Goal: Task Accomplishment & Management: Complete application form

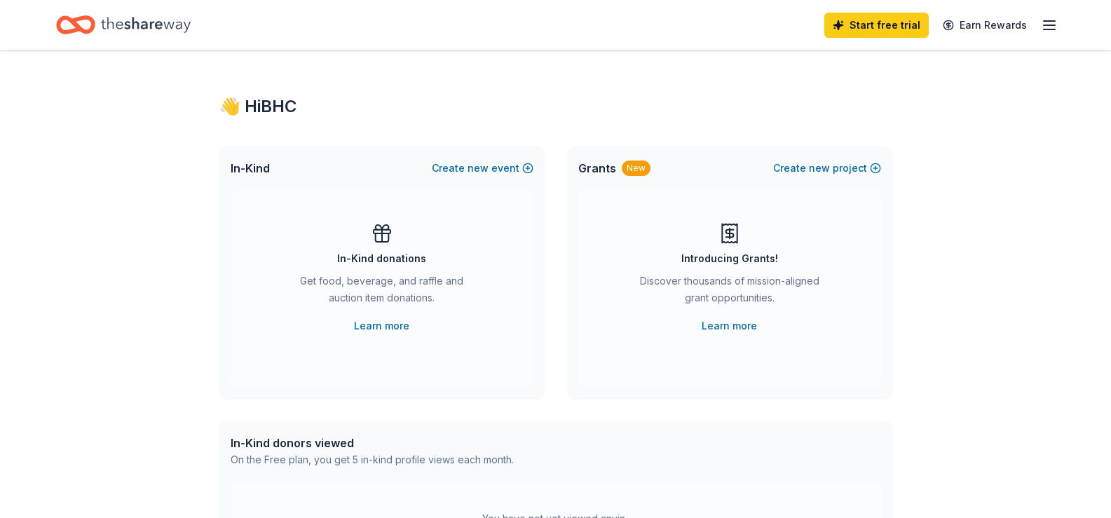
click at [1046, 27] on icon "button" at bounding box center [1048, 25] width 17 height 17
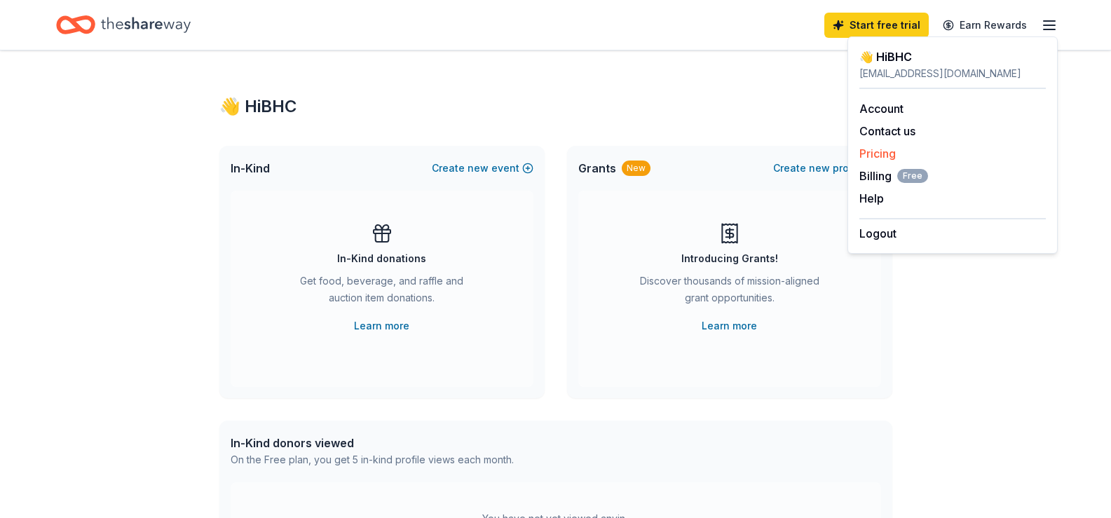
click at [884, 152] on link "Pricing" at bounding box center [877, 153] width 36 height 14
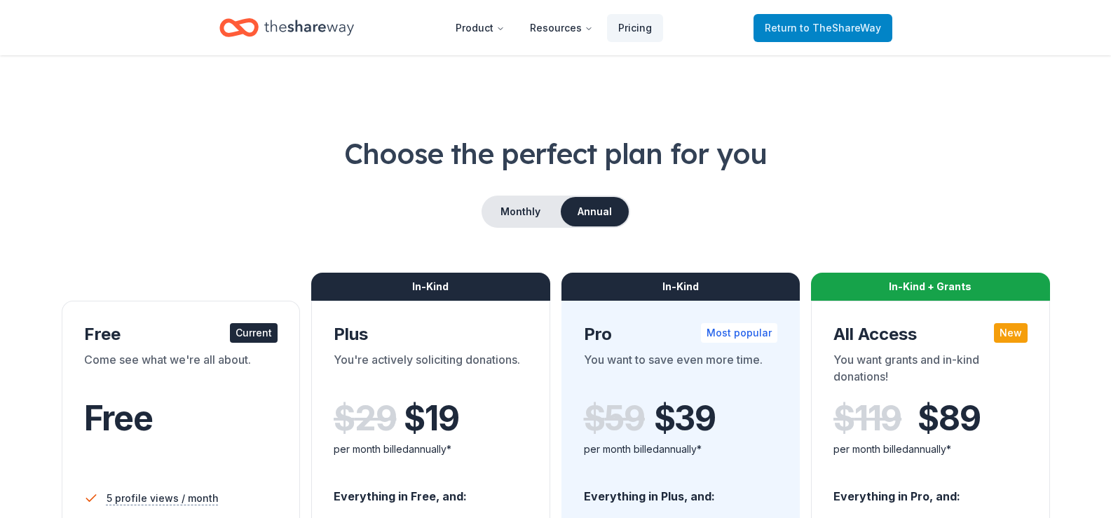
click at [806, 33] on span "to TheShareWay" at bounding box center [839, 28] width 81 height 12
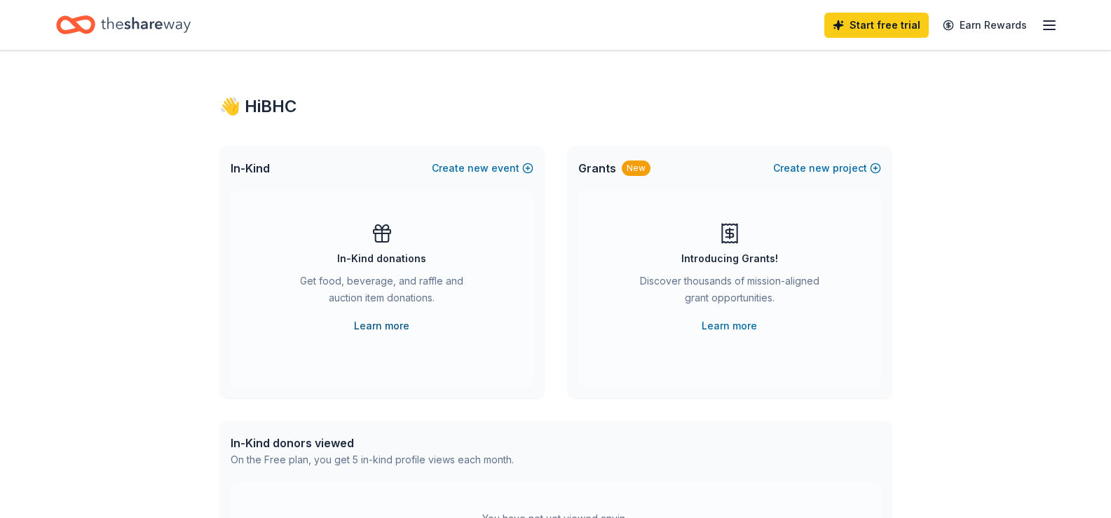
click at [384, 323] on link "Learn more" at bounding box center [381, 325] width 55 height 17
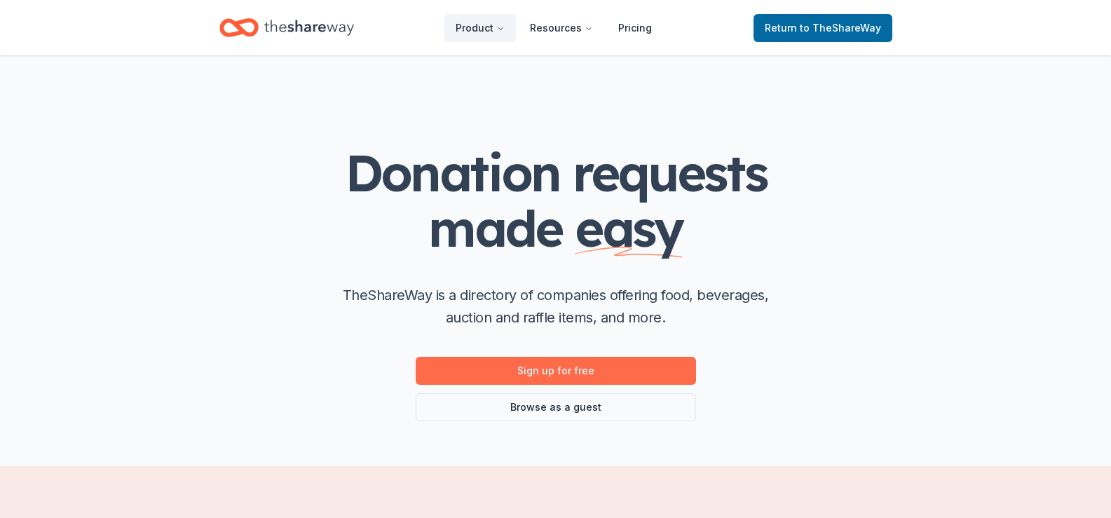
click at [591, 368] on link "Sign up for free" at bounding box center [555, 371] width 280 height 28
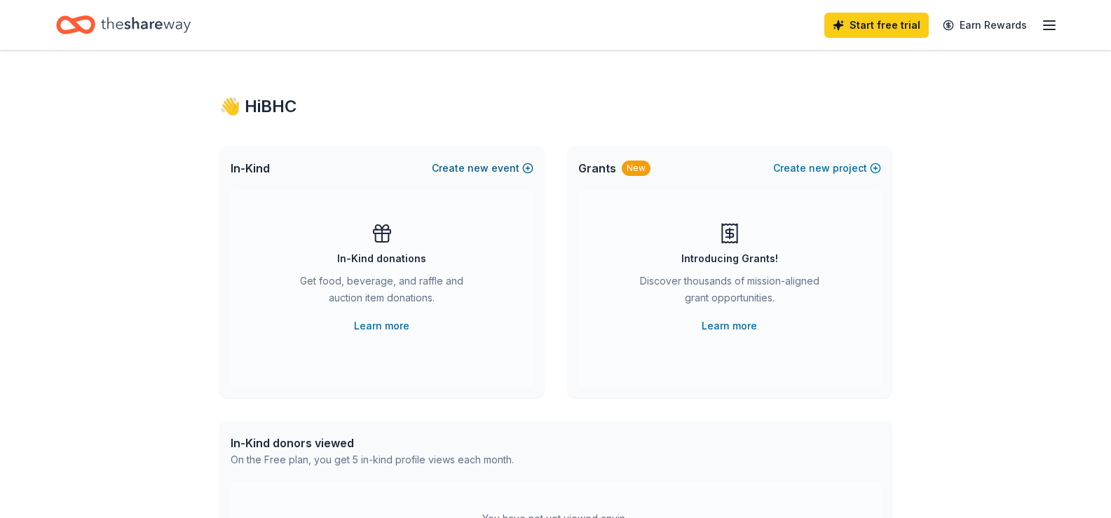
click at [472, 169] on span "new" at bounding box center [477, 168] width 21 height 17
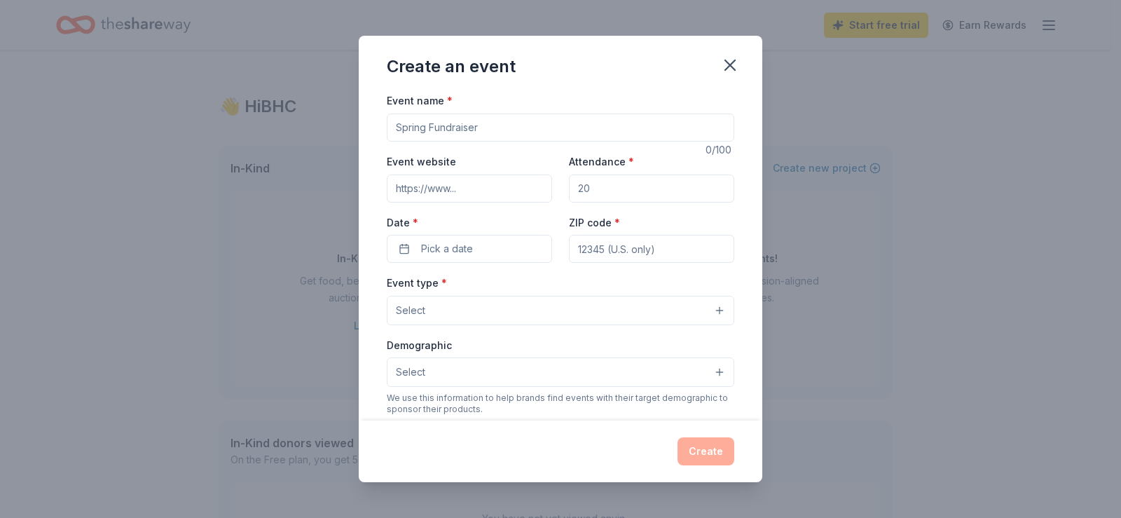
click at [463, 127] on input "Event name *" at bounding box center [561, 128] width 348 height 28
type input "PFLAG Is Coming Out In [GEOGRAPHIC_DATA]"
click at [426, 188] on input "Event website" at bounding box center [469, 188] width 165 height 28
paste input "https://pflag.org/chapter/bullhead-city/"
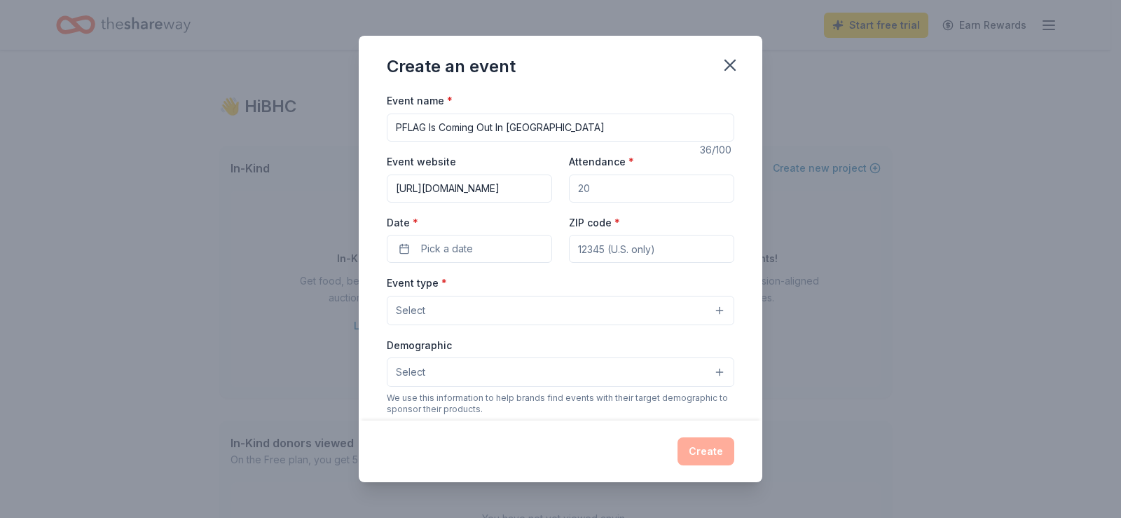
type input "https://pflag.org/chapter/bullhead-city/"
drag, startPoint x: 597, startPoint y: 191, endPoint x: 568, endPoint y: 188, distance: 29.5
click at [569, 188] on input "Attendance *" at bounding box center [651, 188] width 165 height 28
click at [559, 188] on div "Event website https://pflag.org/chapter/bullhead-city/ Attendance * Date * Pick…" at bounding box center [561, 208] width 348 height 110
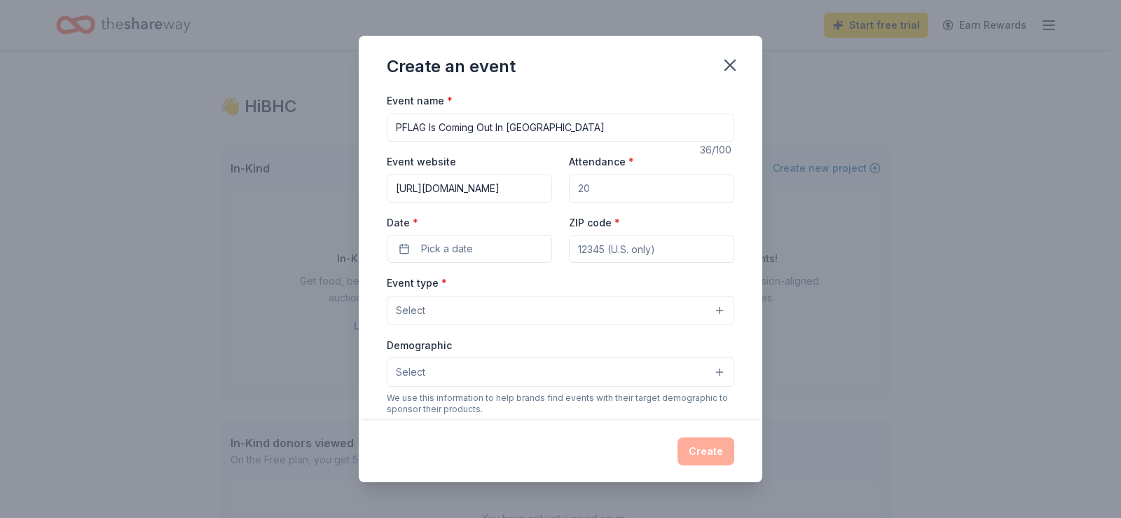
drag, startPoint x: 583, startPoint y: 188, endPoint x: 569, endPoint y: 188, distance: 14.0
click at [569, 188] on input "Attendance *" at bounding box center [651, 188] width 165 height 28
click at [461, 250] on span "Pick a date" at bounding box center [447, 248] width 52 height 17
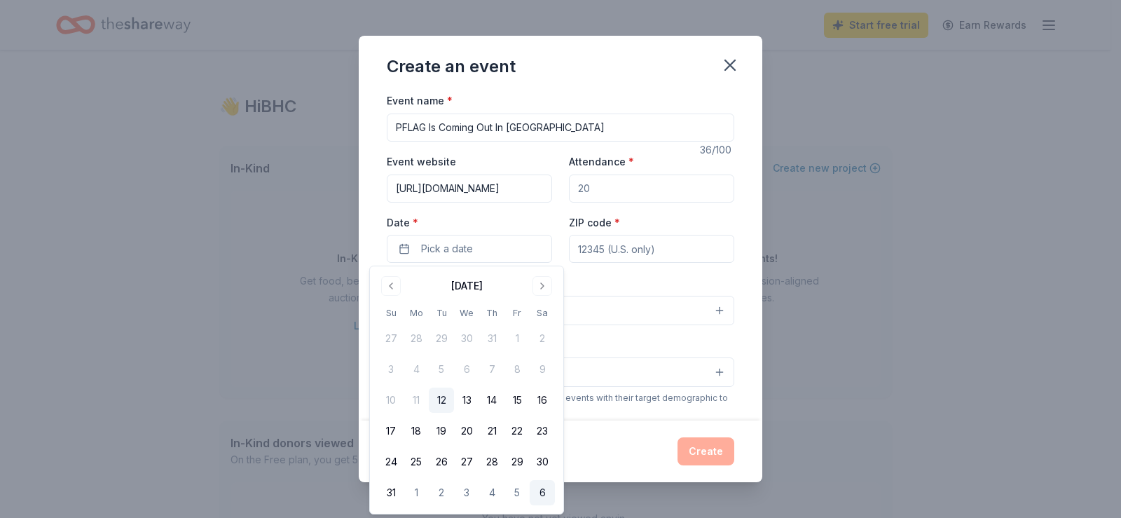
click at [540, 490] on button "6" at bounding box center [542, 492] width 25 height 25
click at [611, 250] on input "ZIP code *" at bounding box center [651, 249] width 165 height 28
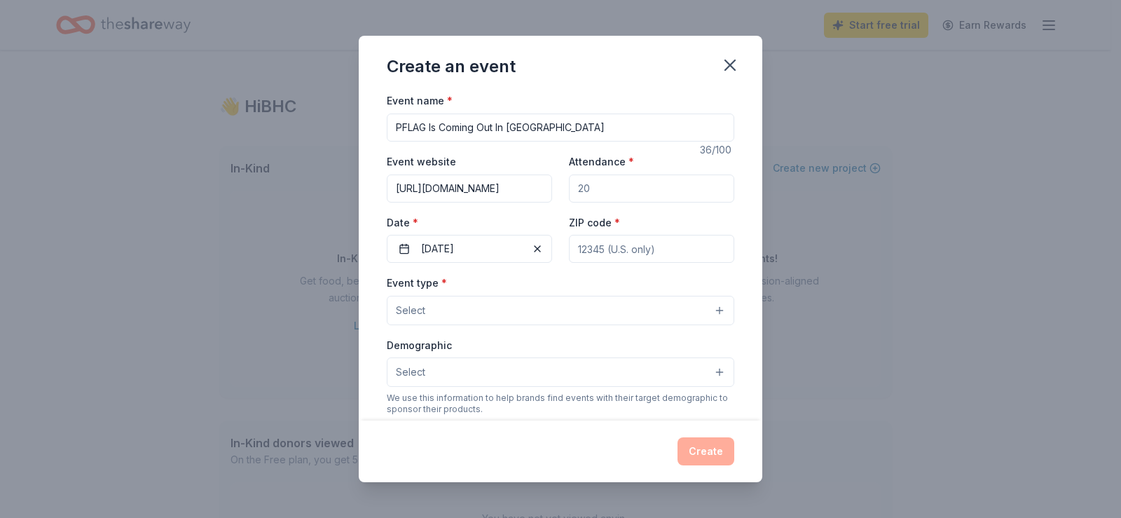
type input "86442"
type input "963 Skippers Cove"
click at [671, 304] on button "Select" at bounding box center [561, 310] width 348 height 29
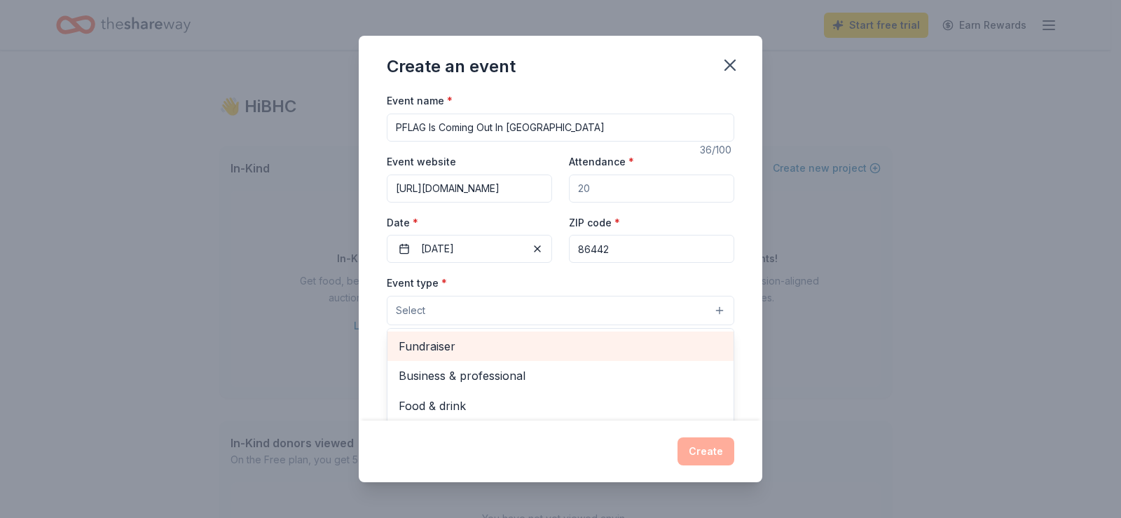
click at [432, 348] on span "Fundraiser" at bounding box center [561, 346] width 324 height 18
click at [441, 351] on span "Business & professional" at bounding box center [561, 347] width 324 height 18
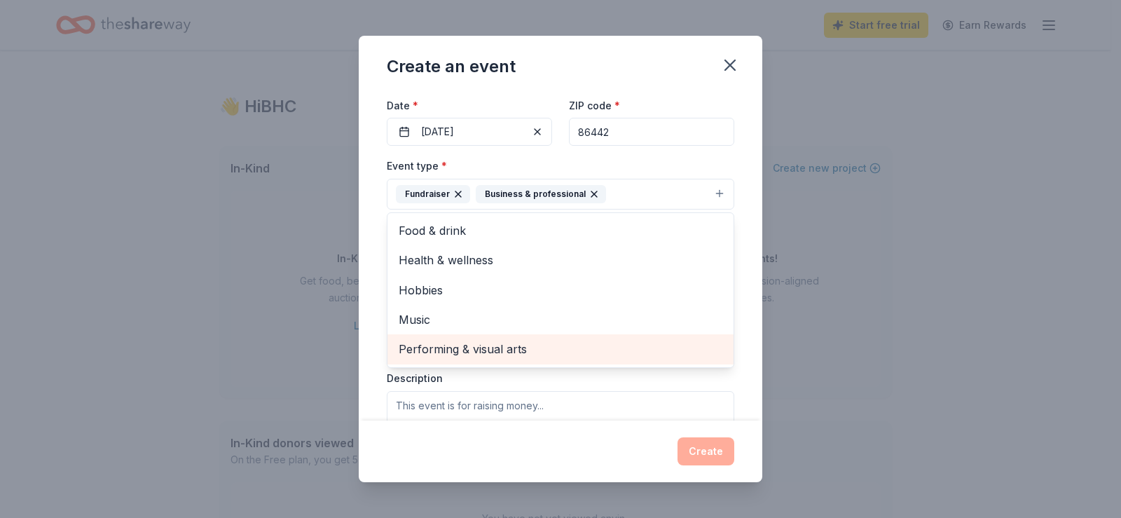
scroll to position [233, 0]
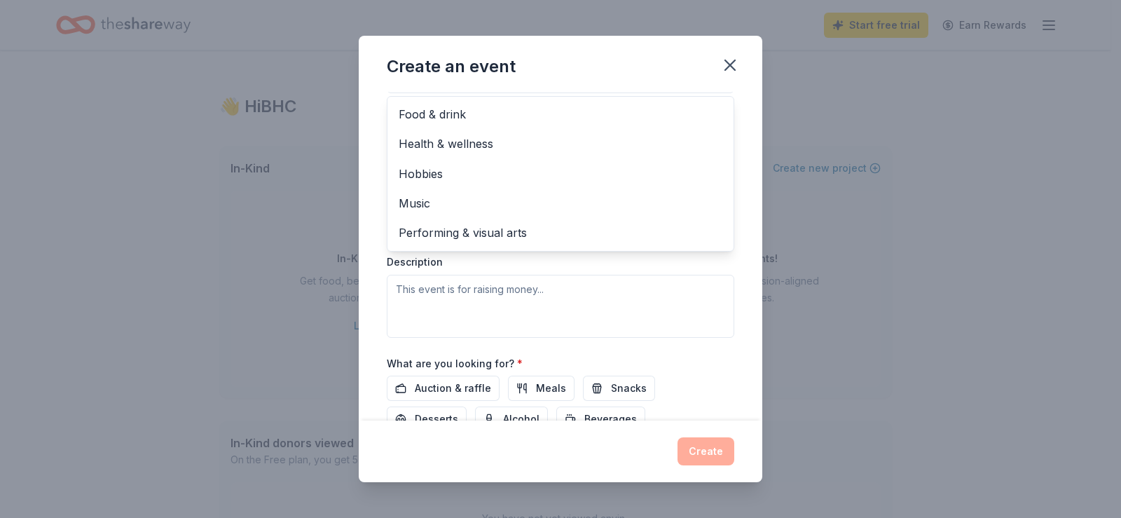
click at [457, 291] on div "Event type * Fundraiser Business & professional Food & drink Health & wellness …" at bounding box center [561, 189] width 348 height 296
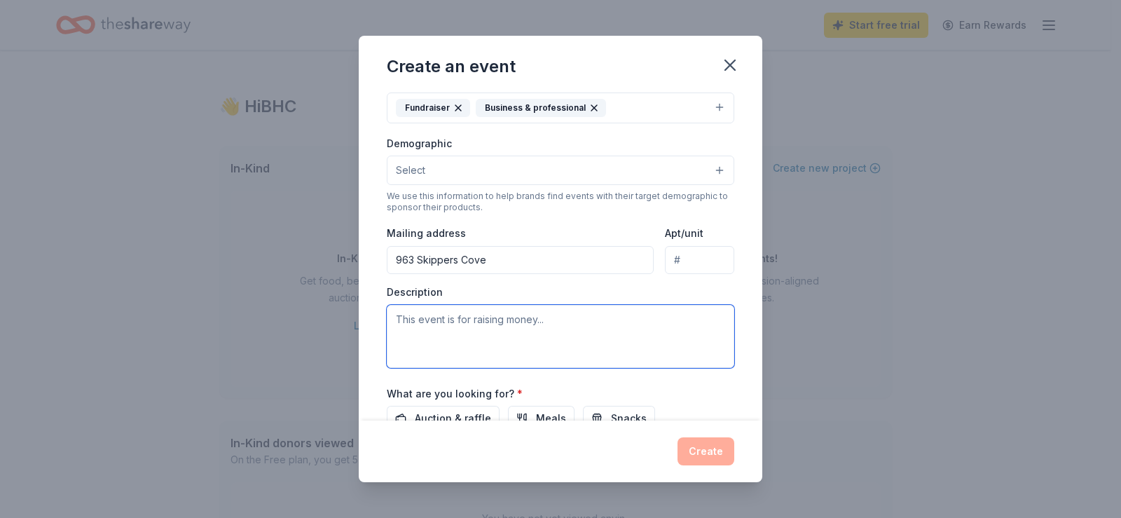
click at [412, 319] on textarea at bounding box center [561, 336] width 348 height 63
paste textarea "* Meet with LGBTQ+ individuals, family members, allies, and community leaders w…"
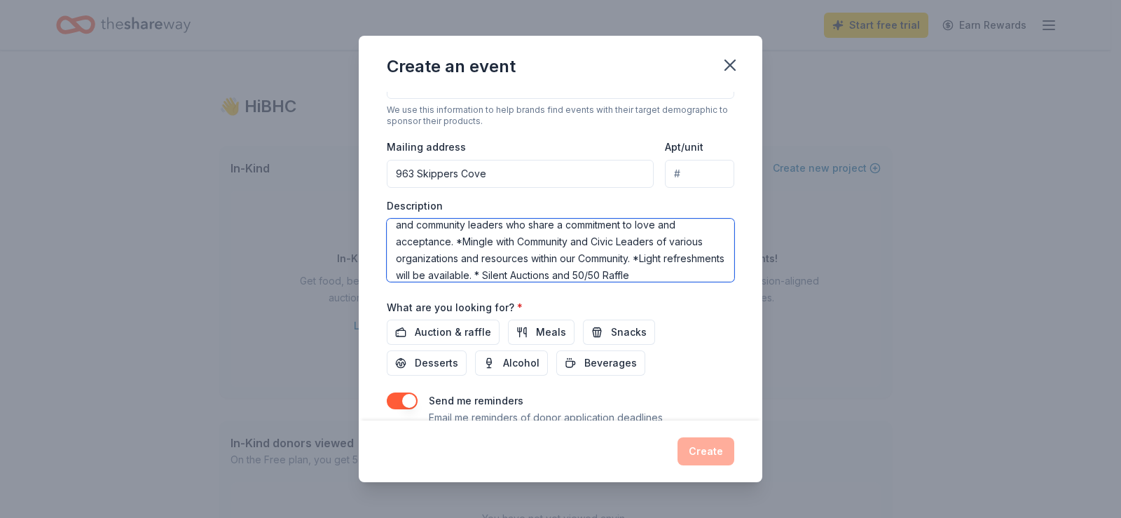
scroll to position [320, 0]
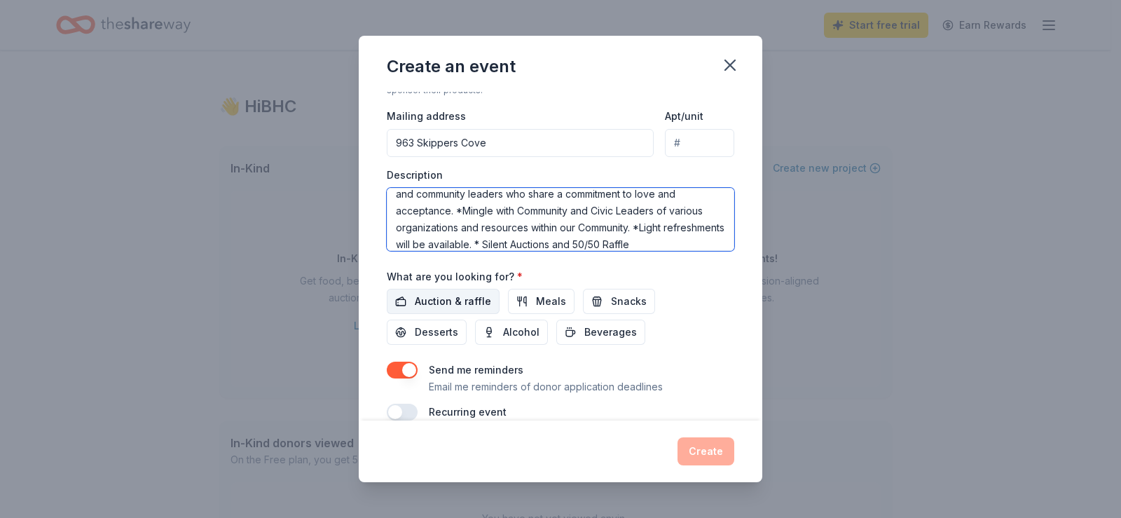
type textarea "* Meet with LGBTQ+ individuals, family members, allies, and community leaders w…"
click at [473, 297] on span "Auction & raffle" at bounding box center [453, 301] width 76 height 17
click at [542, 296] on span "Meals" at bounding box center [551, 301] width 30 height 17
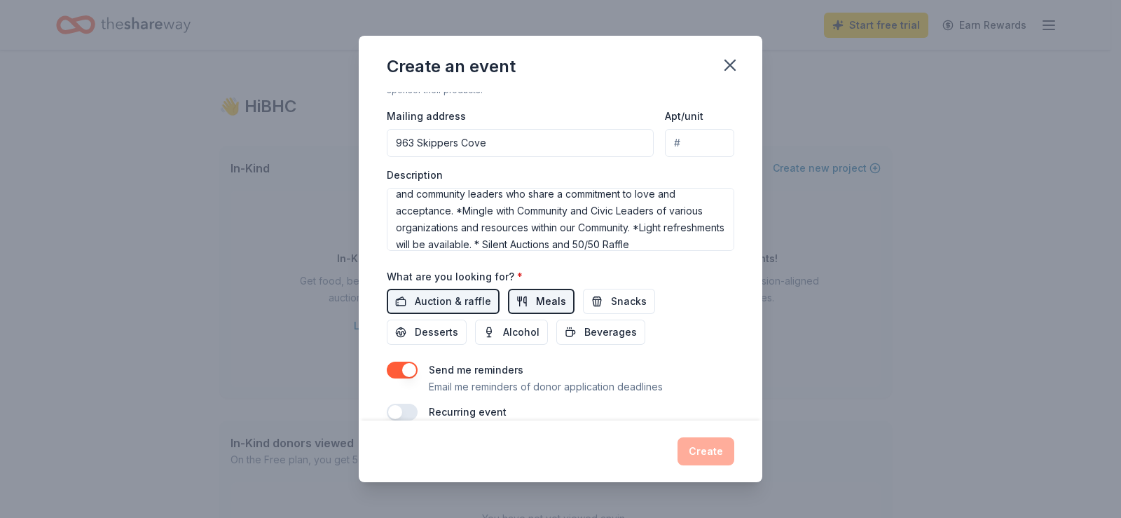
click at [536, 301] on span "Meals" at bounding box center [551, 301] width 30 height 17
click at [614, 300] on span "Snacks" at bounding box center [629, 301] width 36 height 17
click at [608, 329] on span "Beverages" at bounding box center [610, 332] width 53 height 17
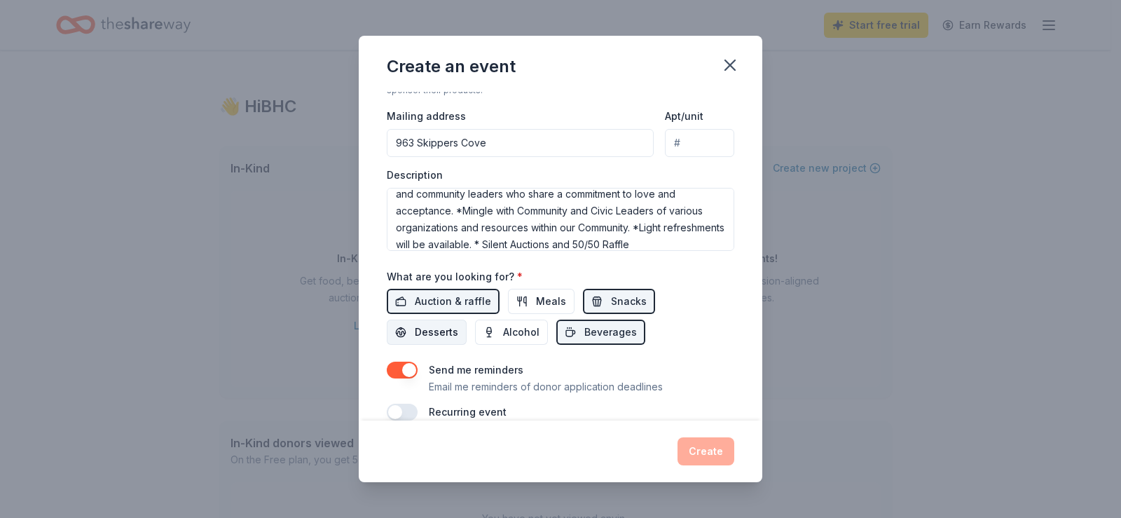
click at [439, 338] on span "Desserts" at bounding box center [436, 332] width 43 height 17
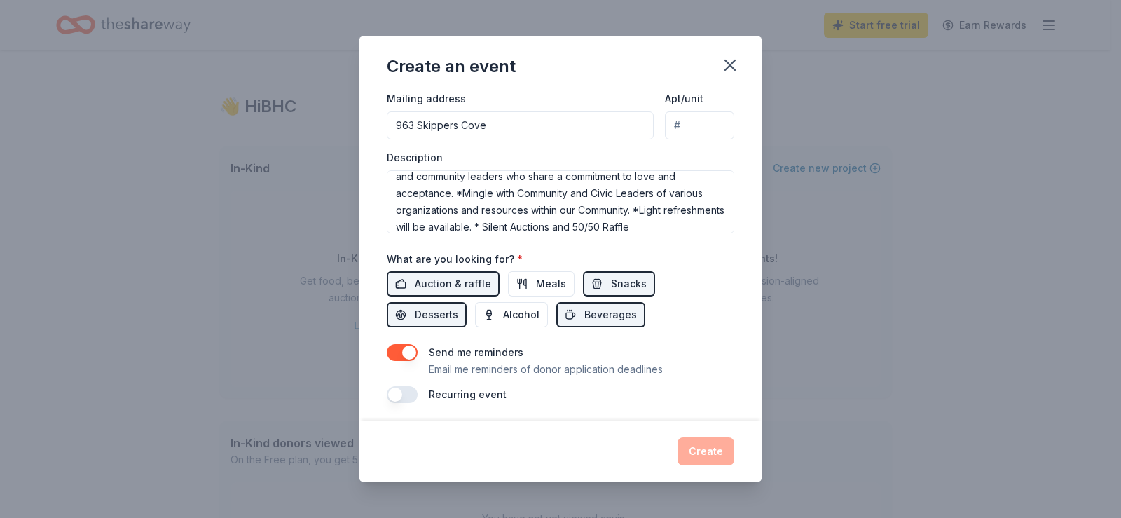
scroll to position [343, 0]
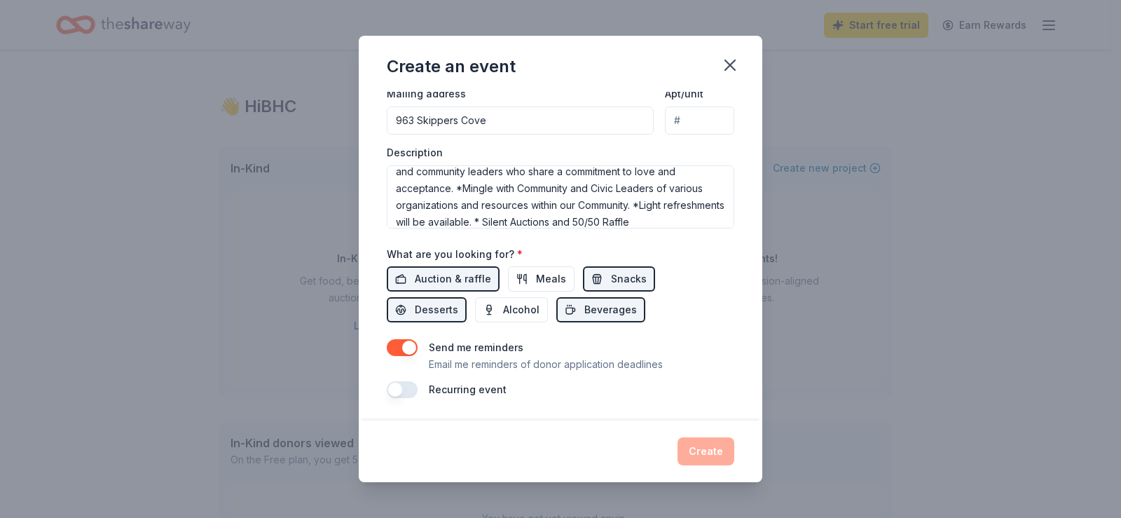
click at [702, 455] on div "Create" at bounding box center [561, 451] width 348 height 28
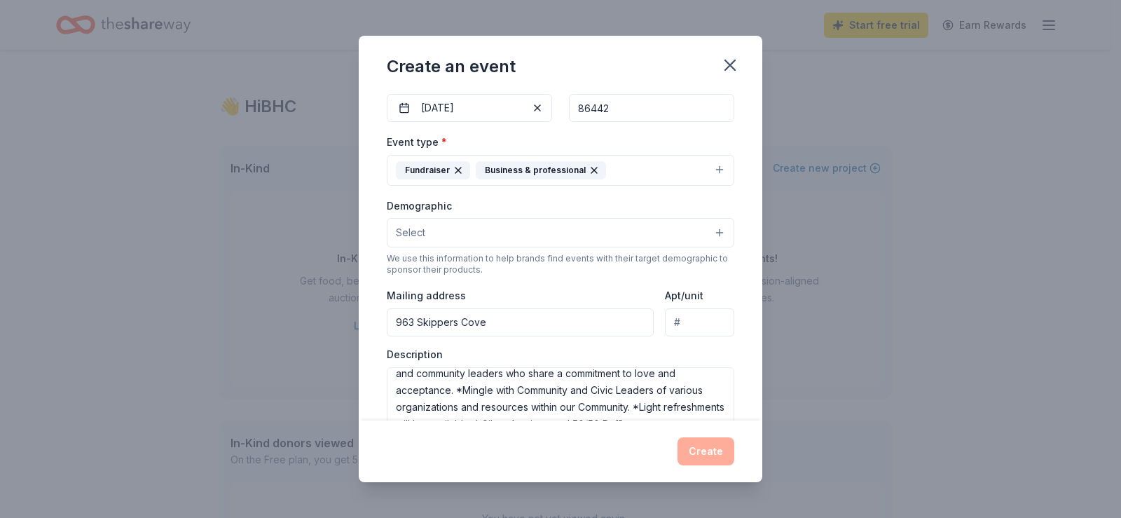
scroll to position [109, 0]
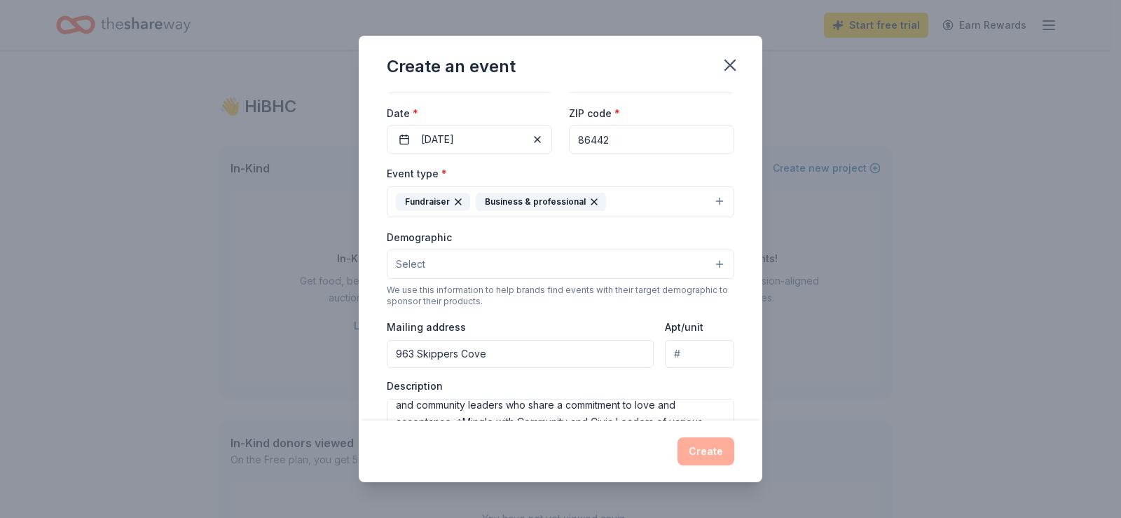
drag, startPoint x: 488, startPoint y: 354, endPoint x: 370, endPoint y: 354, distance: 118.4
click at [370, 354] on div "Event name * PFLAG Is Coming Out In Bullhead City 36 /100 Event website https:/…" at bounding box center [561, 256] width 404 height 328
type input "PO Box 20634 Bullhead City, AZ 86442"
click at [702, 269] on button "Select" at bounding box center [561, 263] width 348 height 29
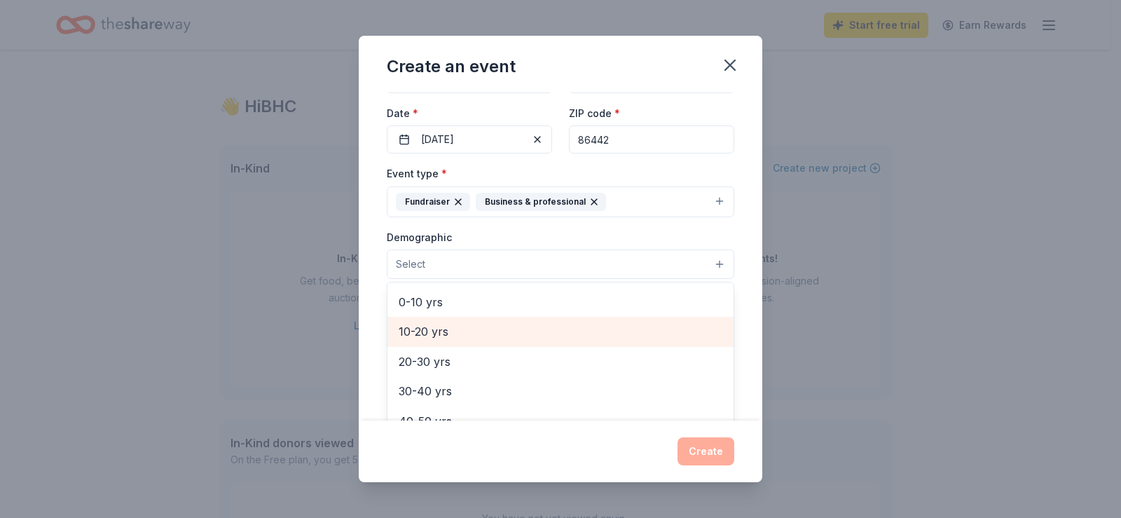
scroll to position [225, 0]
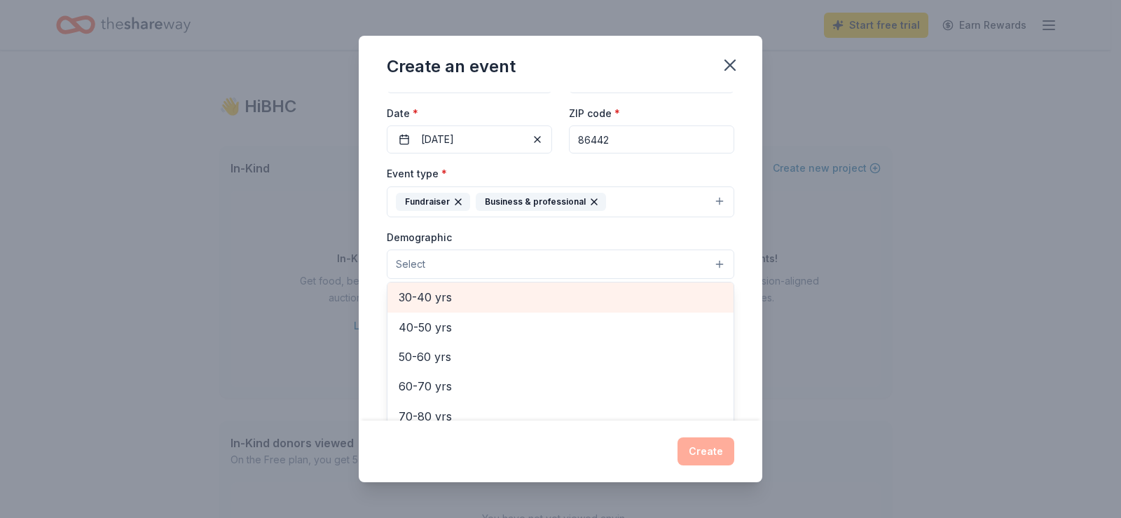
click at [439, 290] on span "30-40 yrs" at bounding box center [561, 297] width 324 height 18
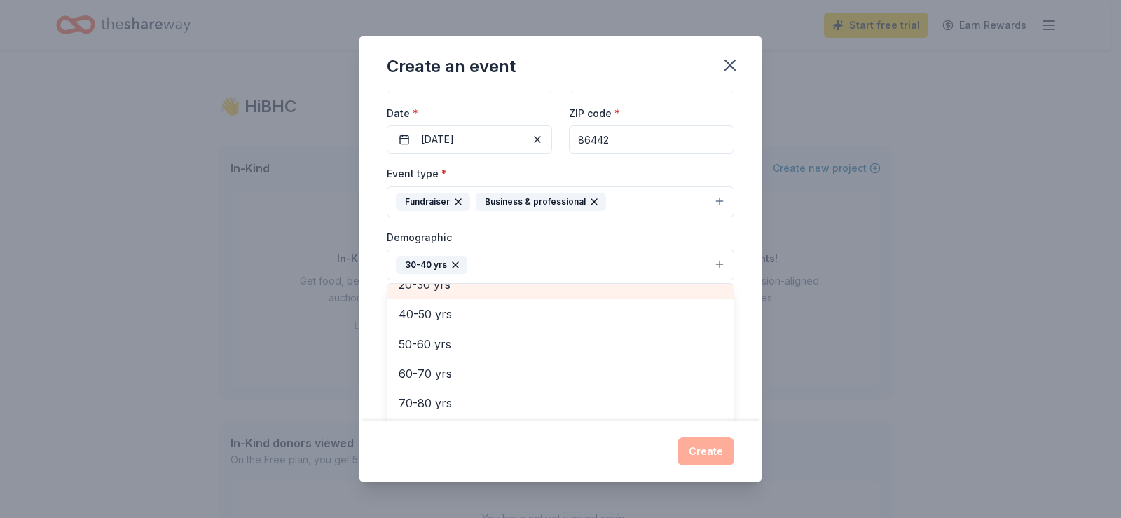
scroll to position [195, 0]
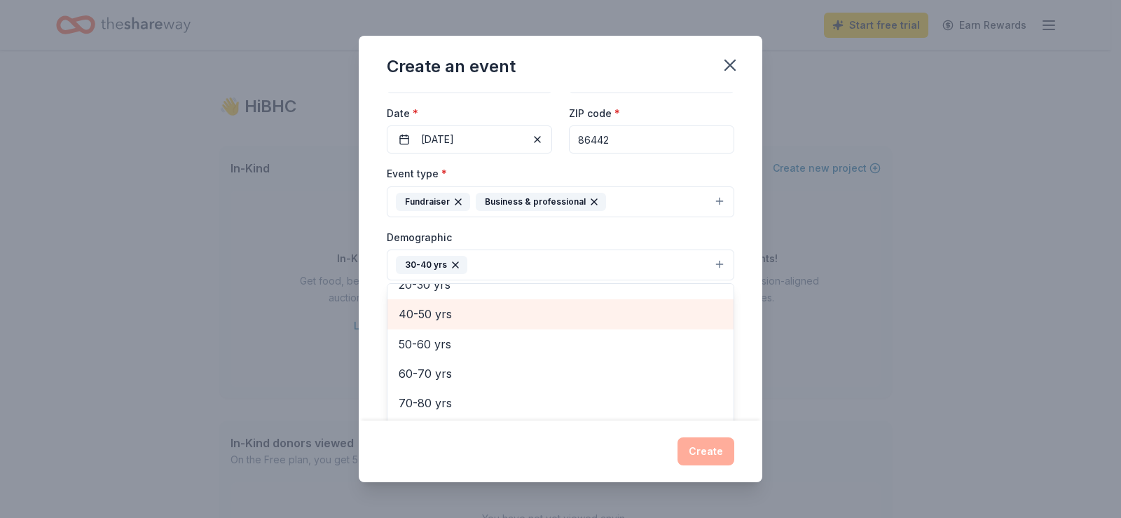
click at [439, 316] on span "40-50 yrs" at bounding box center [561, 314] width 324 height 18
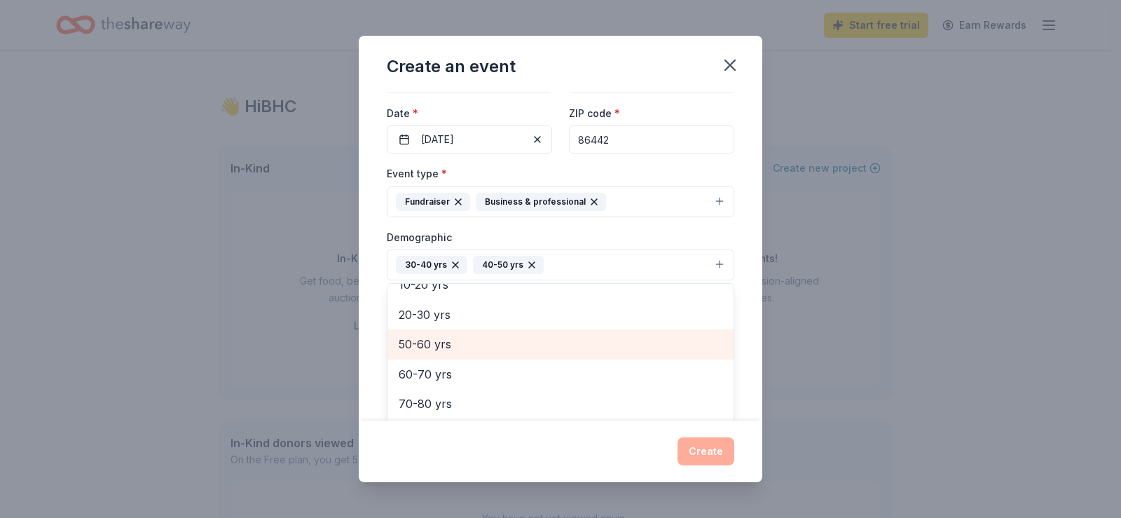
click at [437, 338] on span "50-60 yrs" at bounding box center [561, 344] width 324 height 18
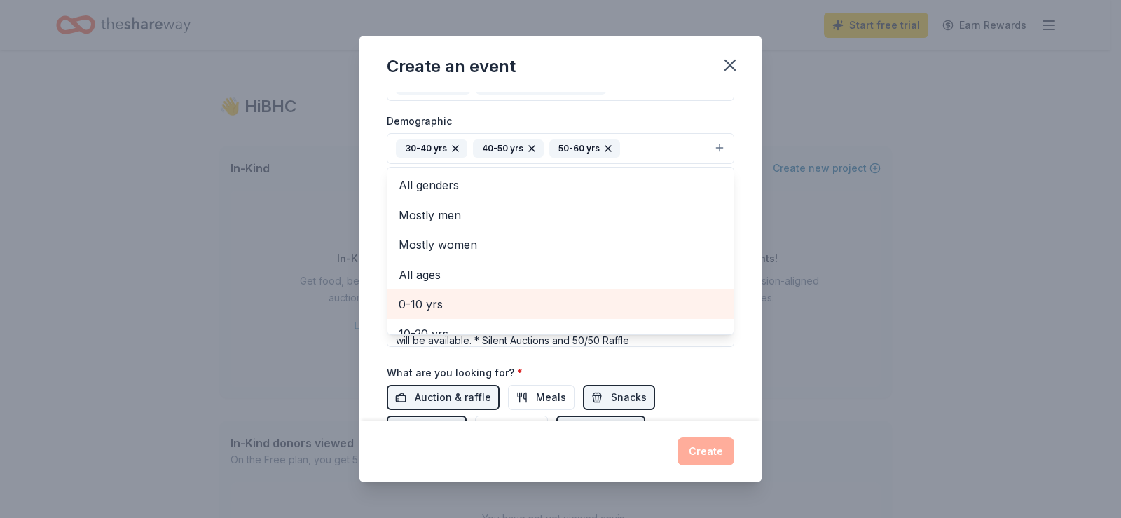
scroll to position [109, 0]
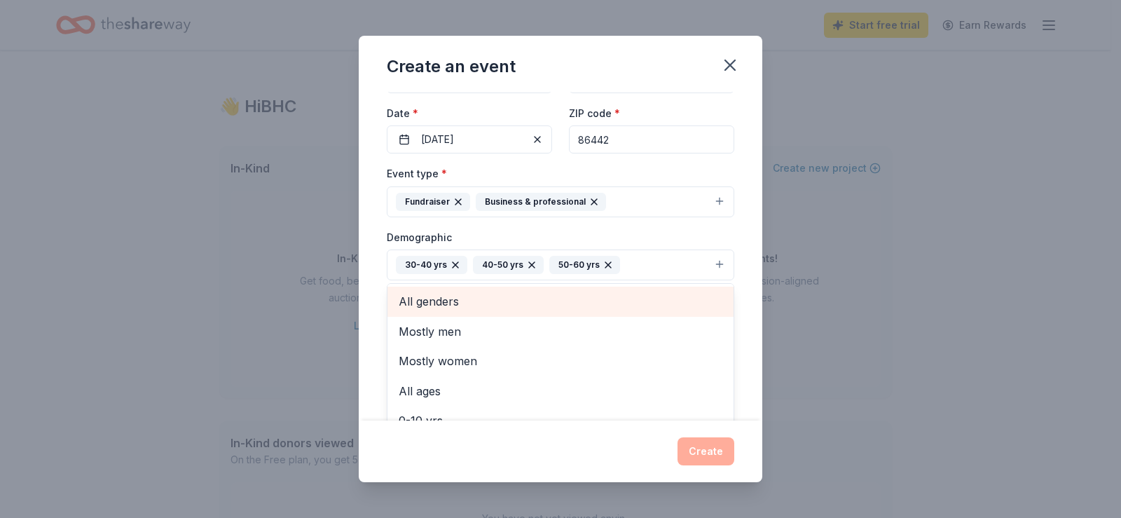
click at [456, 299] on span "All genders" at bounding box center [561, 301] width 324 height 18
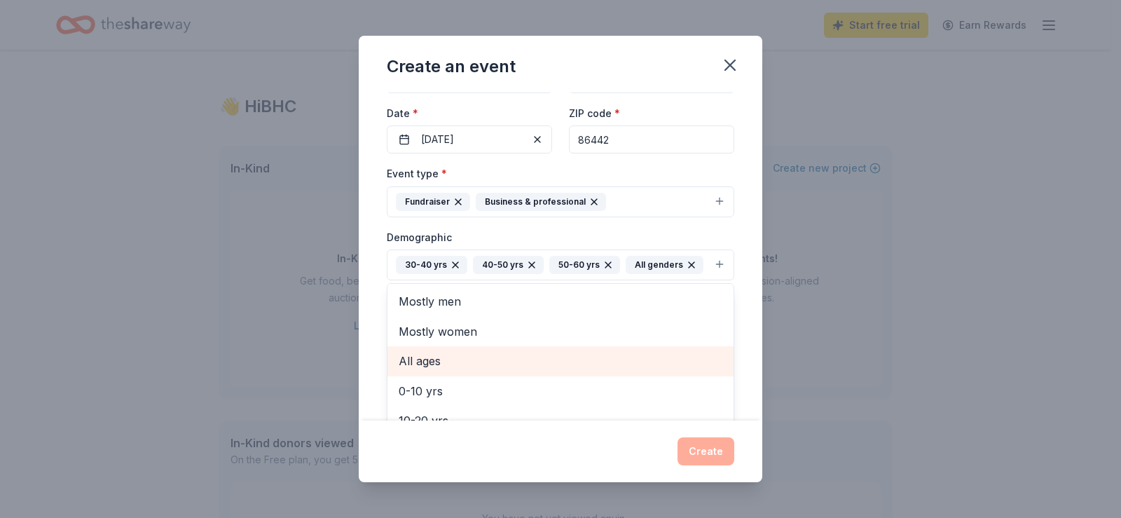
click at [427, 370] on span "All ages" at bounding box center [561, 361] width 324 height 18
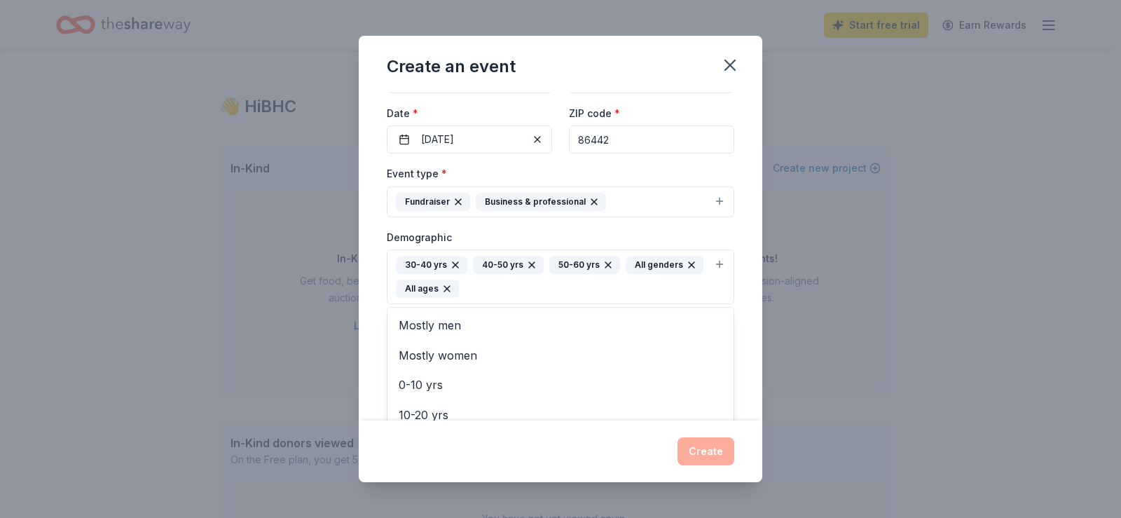
click at [453, 290] on icon "button" at bounding box center [446, 288] width 11 height 11
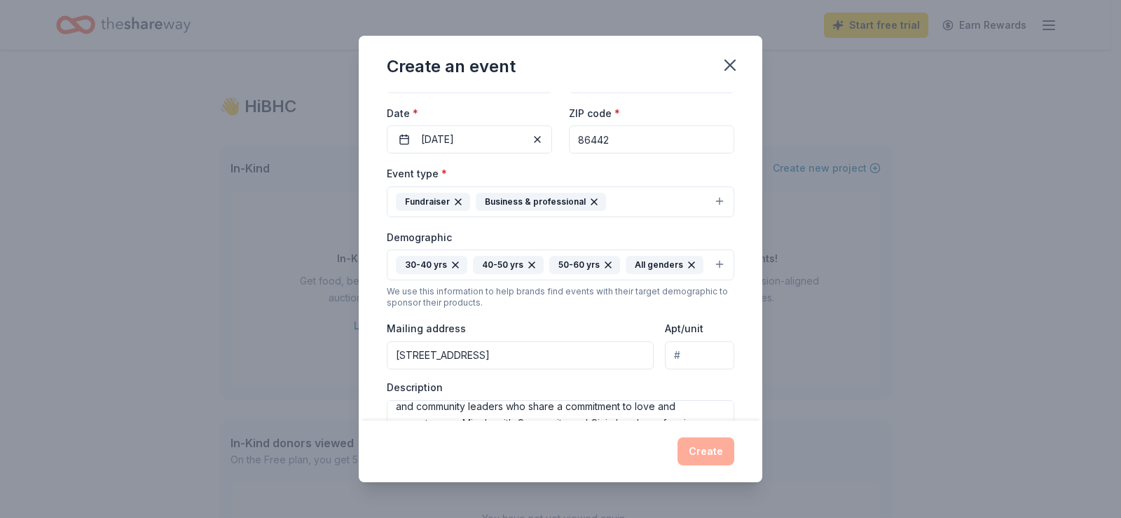
scroll to position [0, 0]
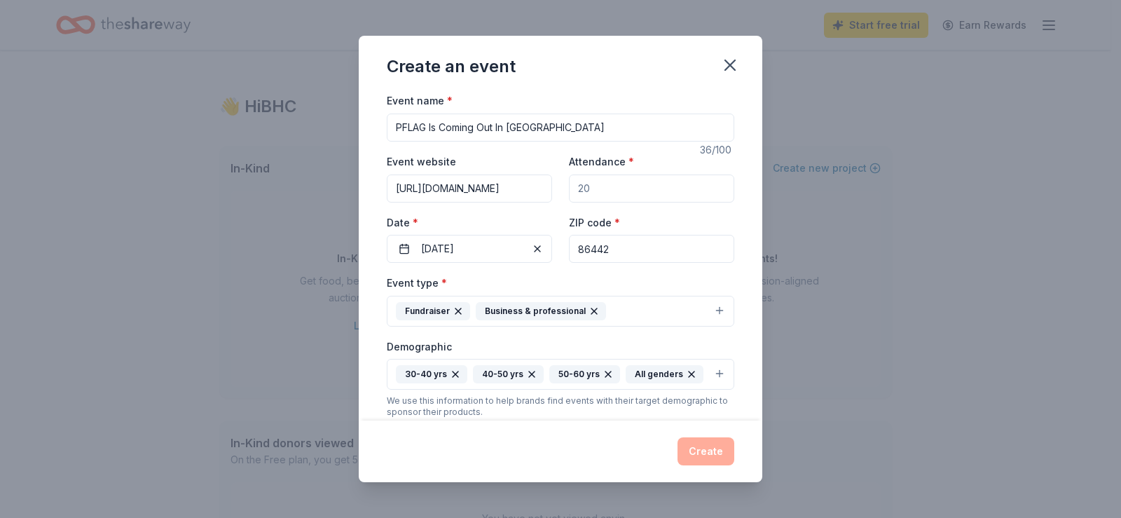
click at [630, 310] on button "Fundraiser Business & professional" at bounding box center [561, 311] width 348 height 31
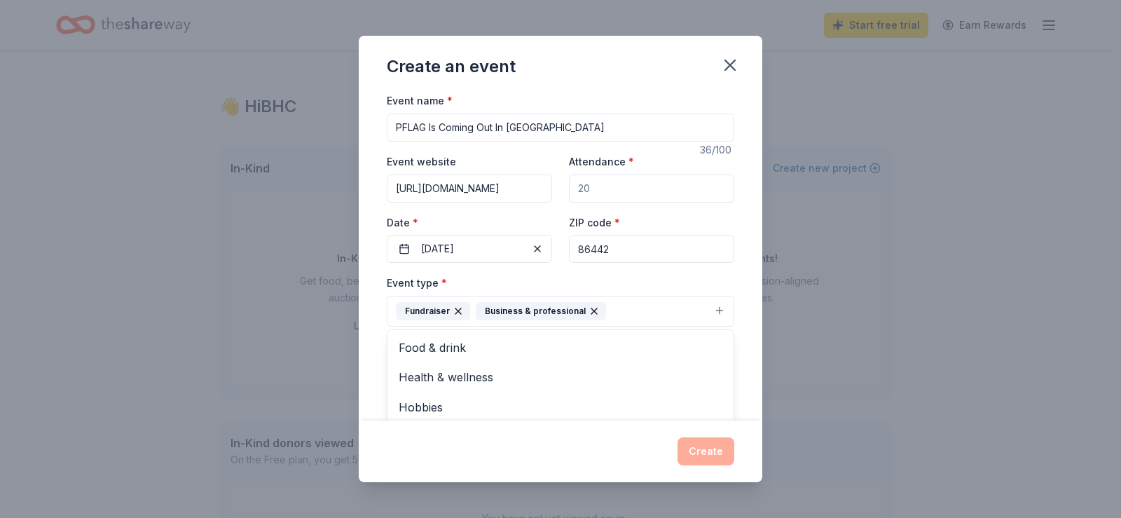
click at [739, 270] on div "Event name * PFLAG Is Coming Out In Bullhead City 36 /100 Event website https:/…" at bounding box center [561, 256] width 404 height 328
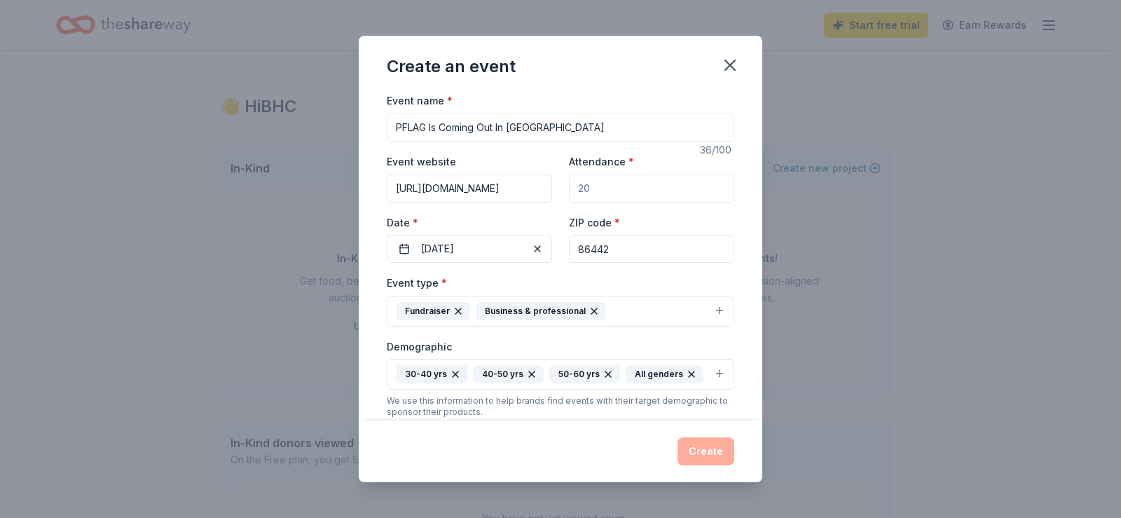
click at [584, 125] on input "PFLAG Is Coming Out In [GEOGRAPHIC_DATA]" at bounding box center [561, 128] width 348 height 28
click at [593, 187] on input "Attendance *" at bounding box center [651, 188] width 165 height 28
drag, startPoint x: 597, startPoint y: 191, endPoint x: 575, endPoint y: 187, distance: 22.7
click at [575, 187] on input "25" at bounding box center [651, 188] width 165 height 28
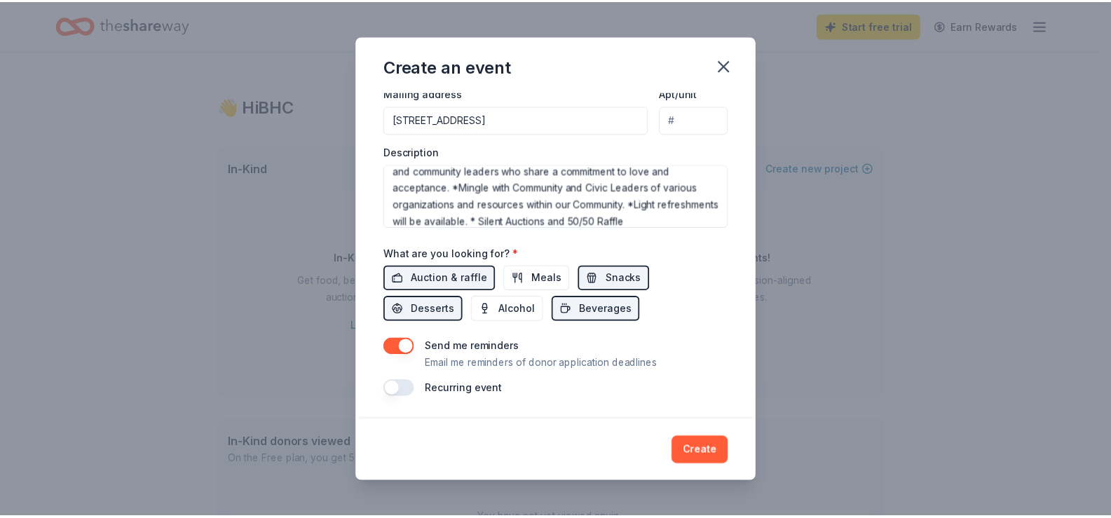
scroll to position [368, 0]
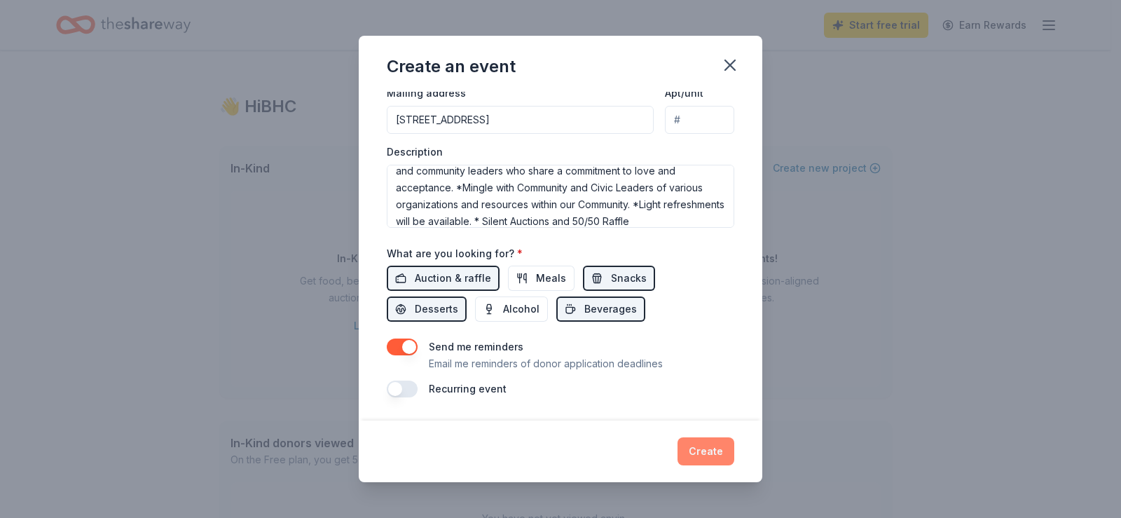
type input "40"
click at [699, 450] on button "Create" at bounding box center [706, 451] width 57 height 28
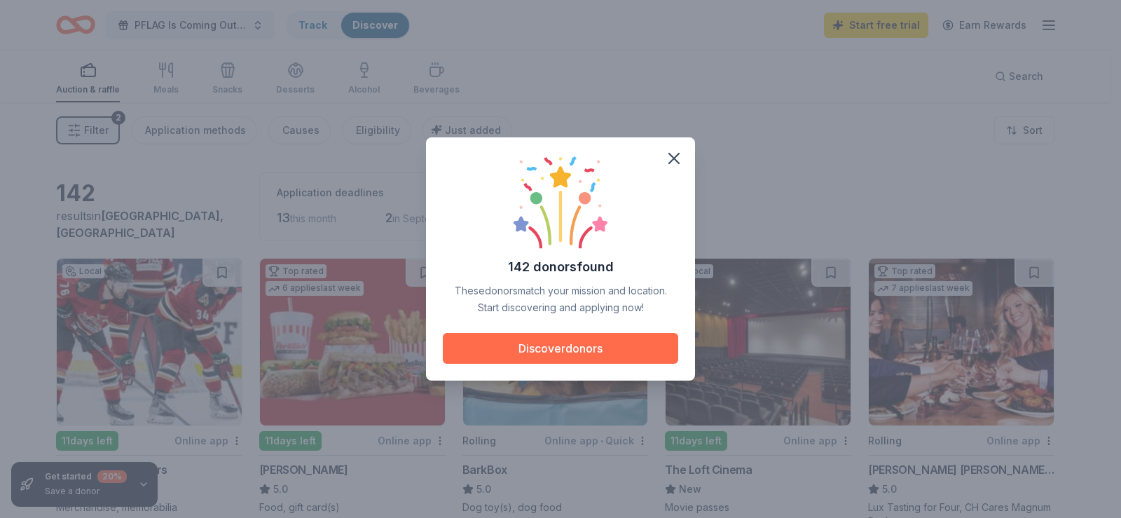
click at [601, 349] on button "Discover donors" at bounding box center [560, 348] width 235 height 31
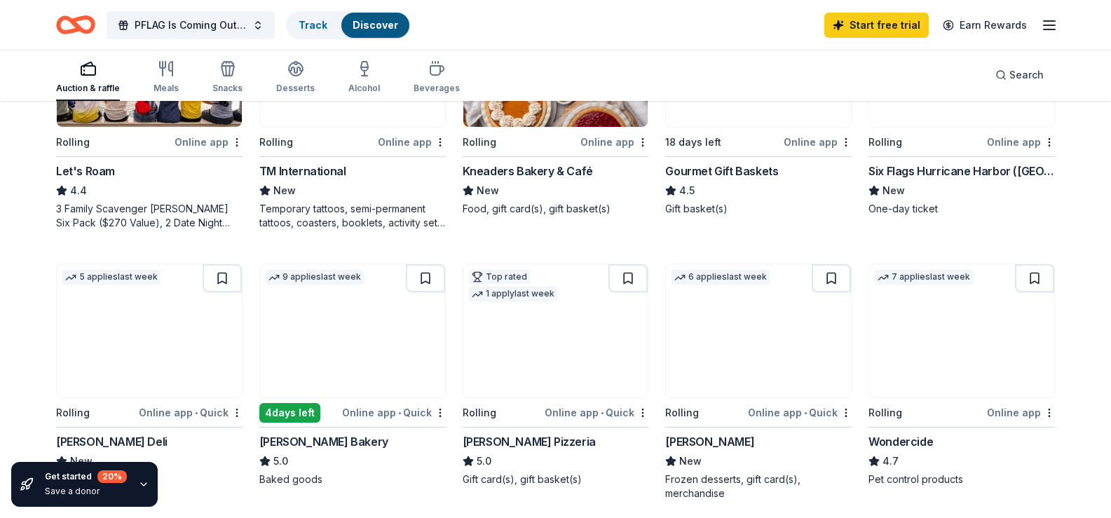
scroll to position [584, 0]
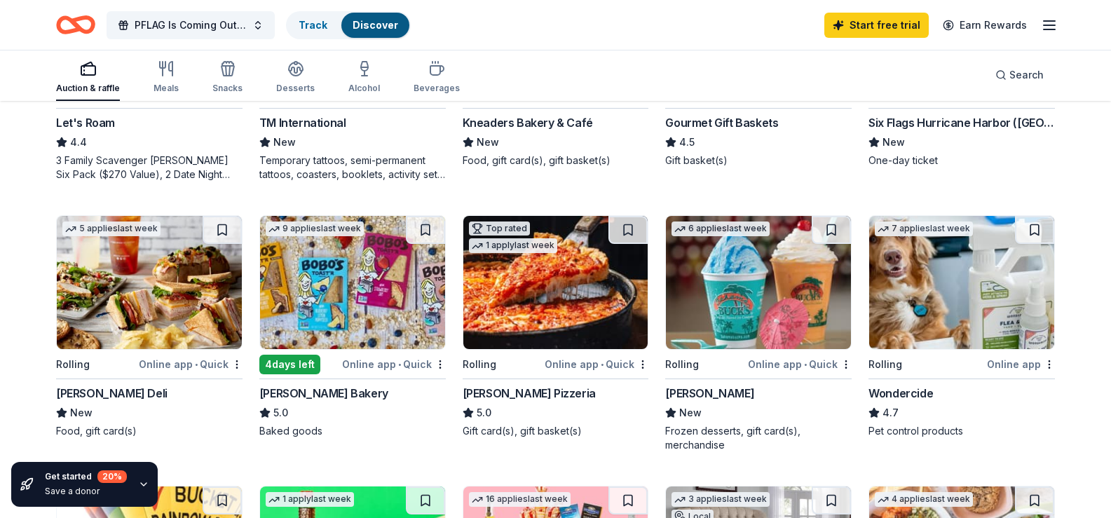
click at [912, 167] on div "One-day ticket" at bounding box center [961, 160] width 186 height 14
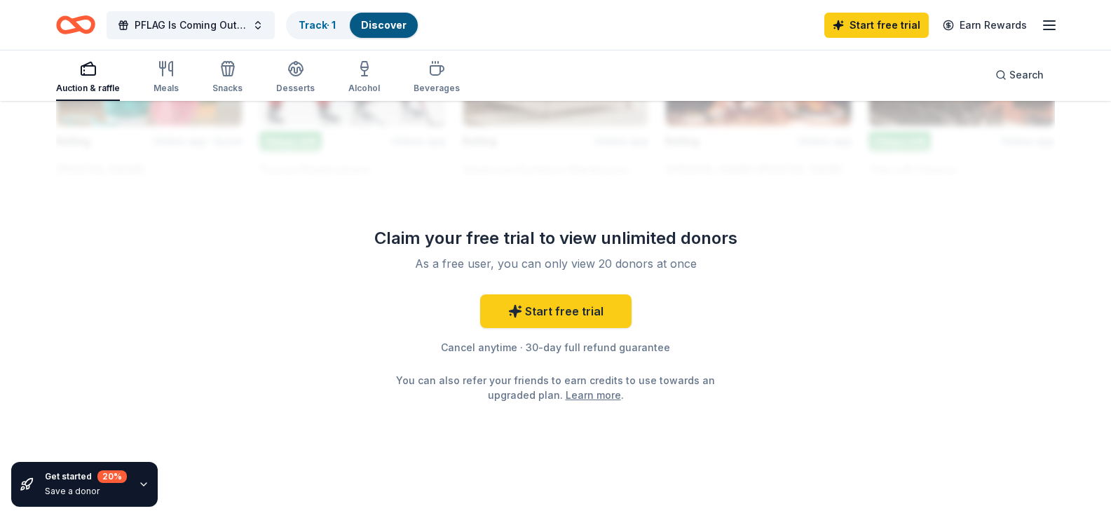
scroll to position [1401, 0]
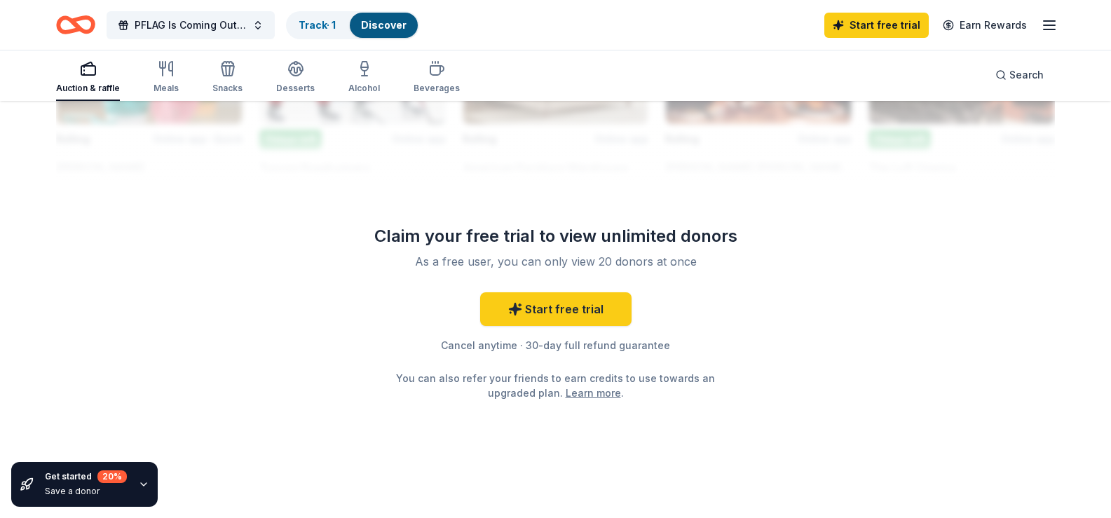
click at [1042, 22] on icon "button" at bounding box center [1048, 25] width 17 height 17
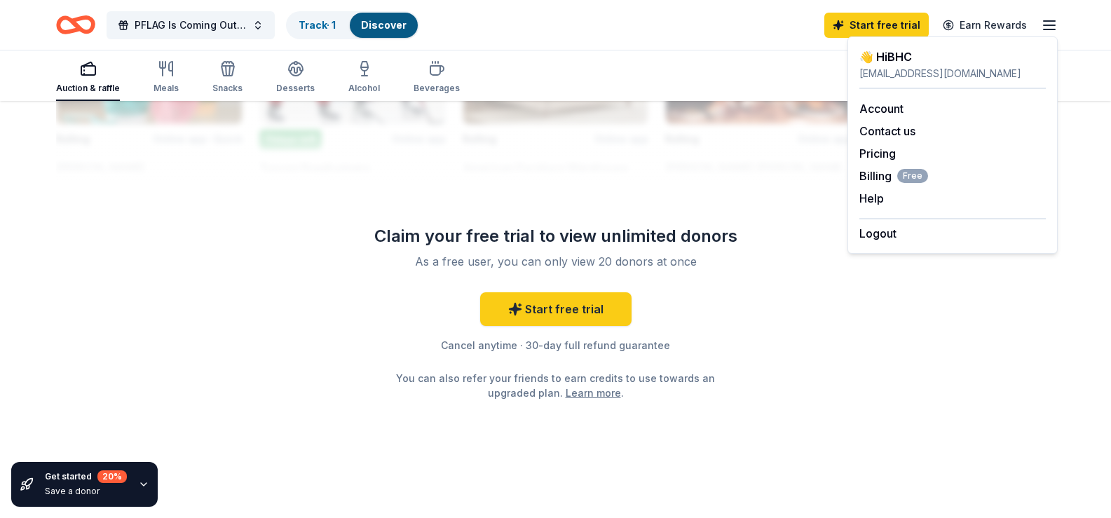
click at [72, 27] on icon "Home" at bounding box center [75, 24] width 39 height 33
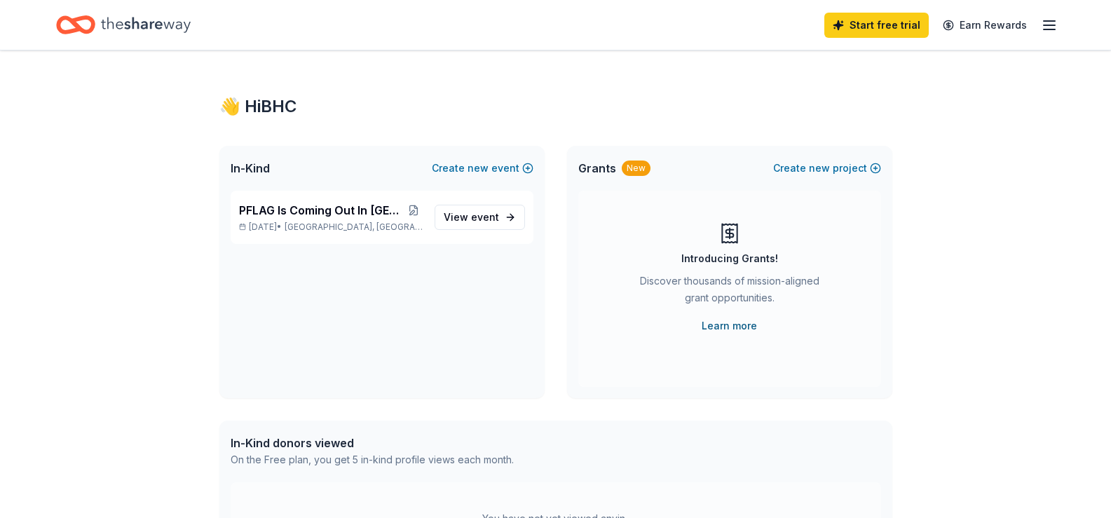
click at [727, 325] on link "Learn more" at bounding box center [728, 325] width 55 height 17
click at [892, 29] on link "Start free trial" at bounding box center [876, 25] width 104 height 25
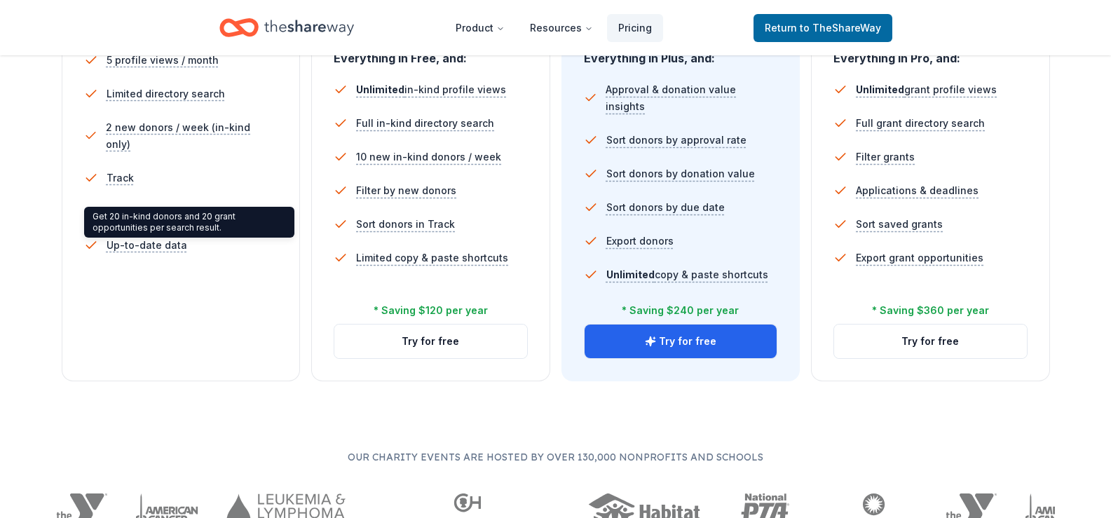
scroll to position [467, 0]
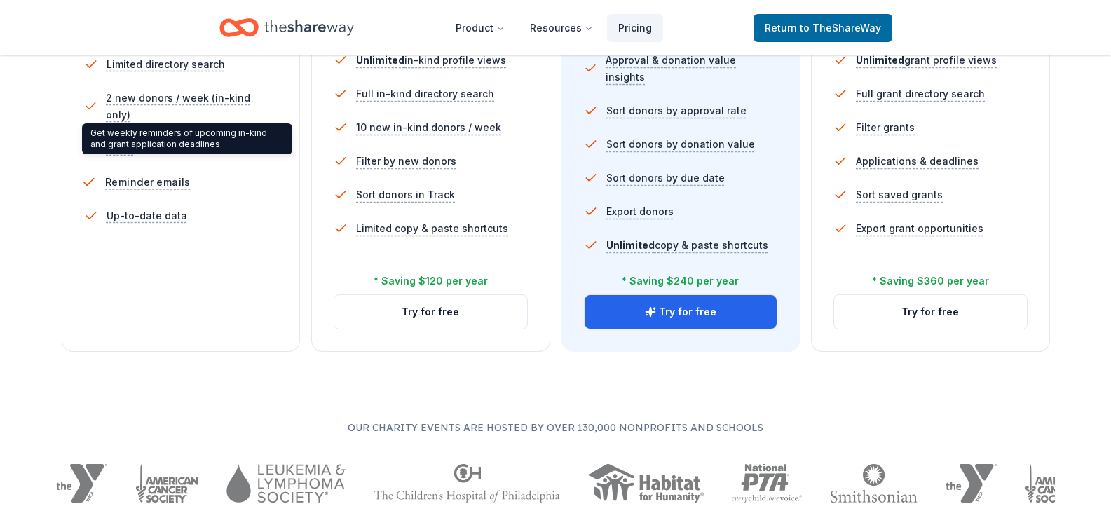
click at [133, 173] on span "Reminder emails" at bounding box center [146, 182] width 85 height 18
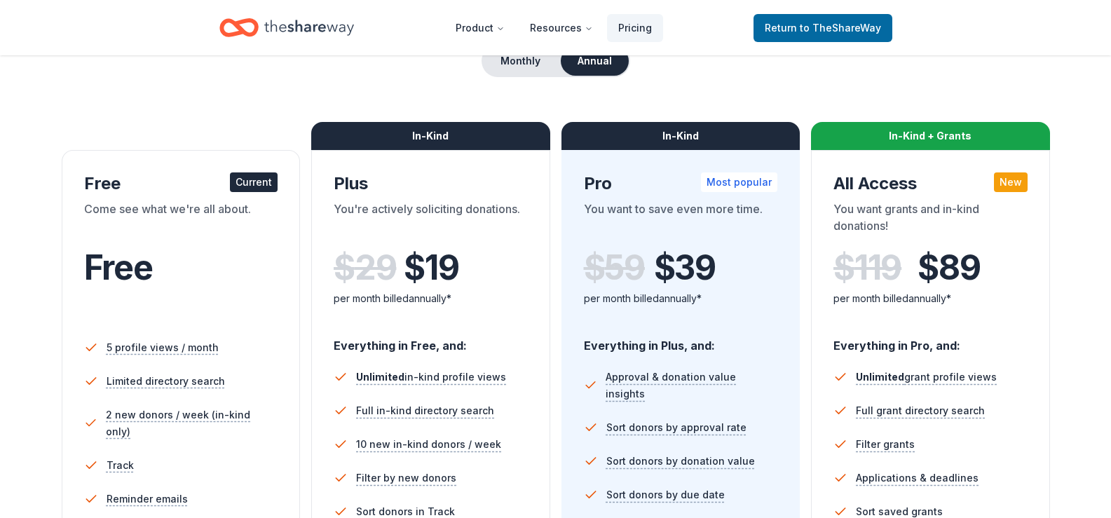
scroll to position [117, 0]
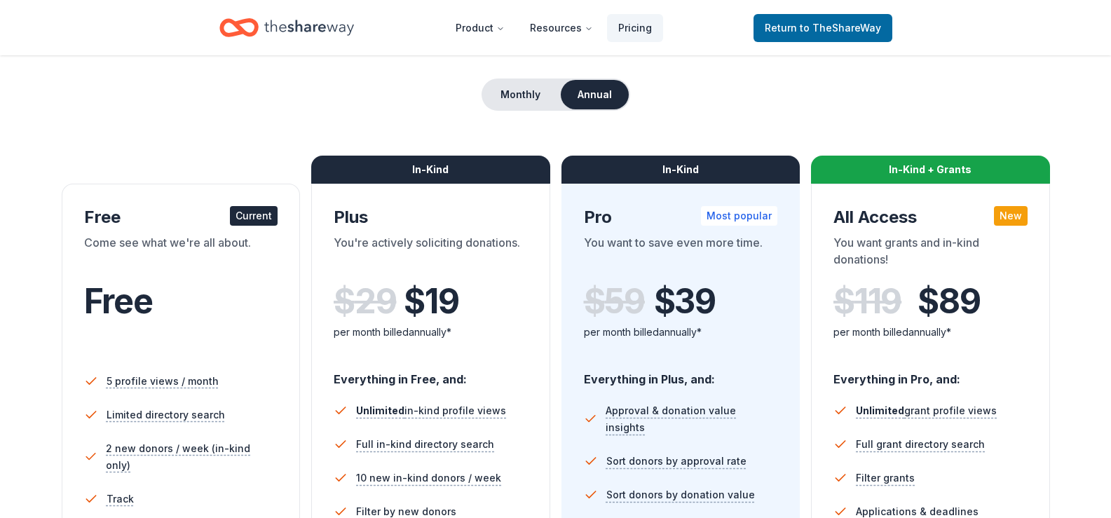
click at [247, 222] on div "Current" at bounding box center [254, 216] width 48 height 20
click at [839, 34] on span "Return to TheShareWay" at bounding box center [822, 28] width 116 height 17
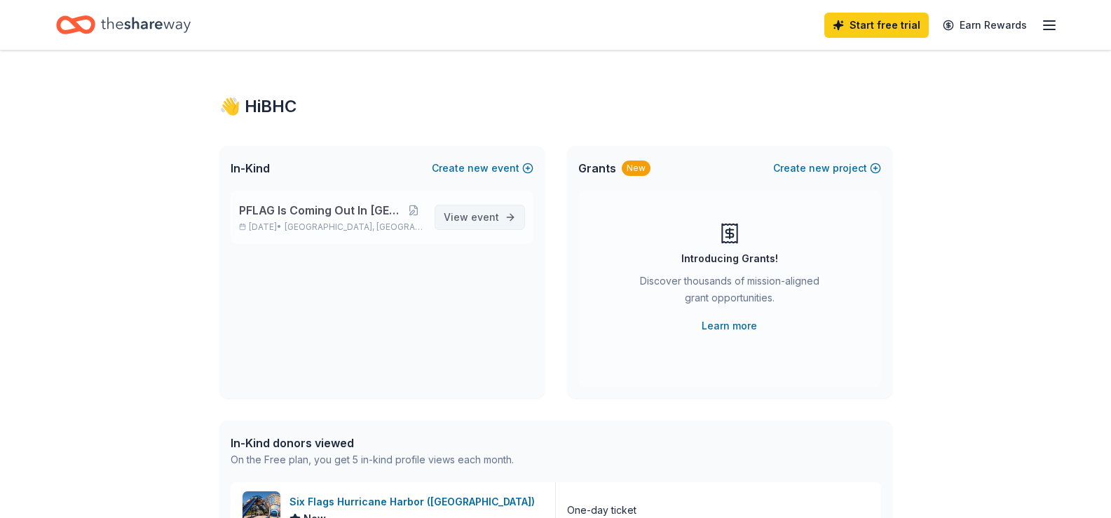
click at [467, 218] on span "View event" at bounding box center [471, 217] width 55 height 17
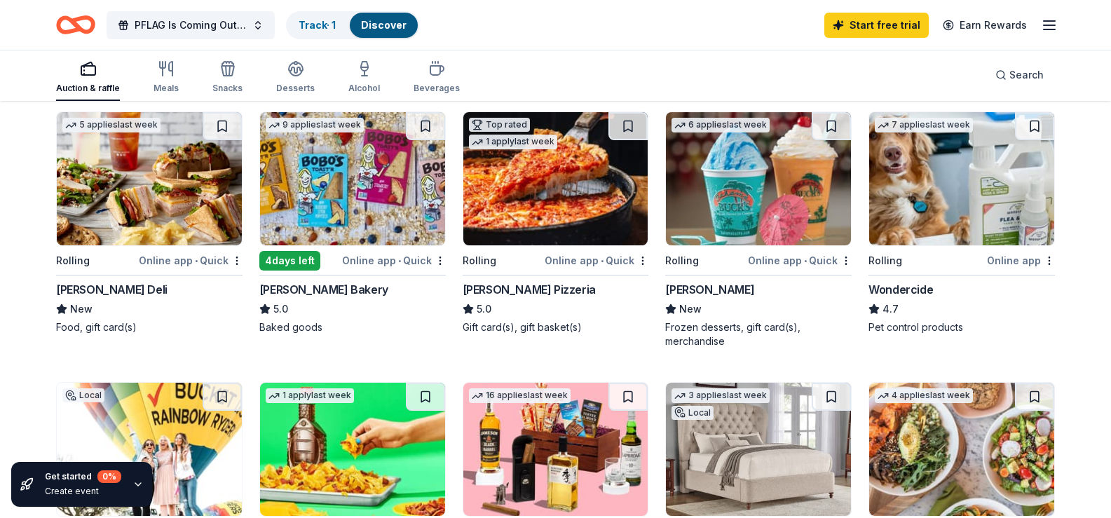
scroll to position [687, 0]
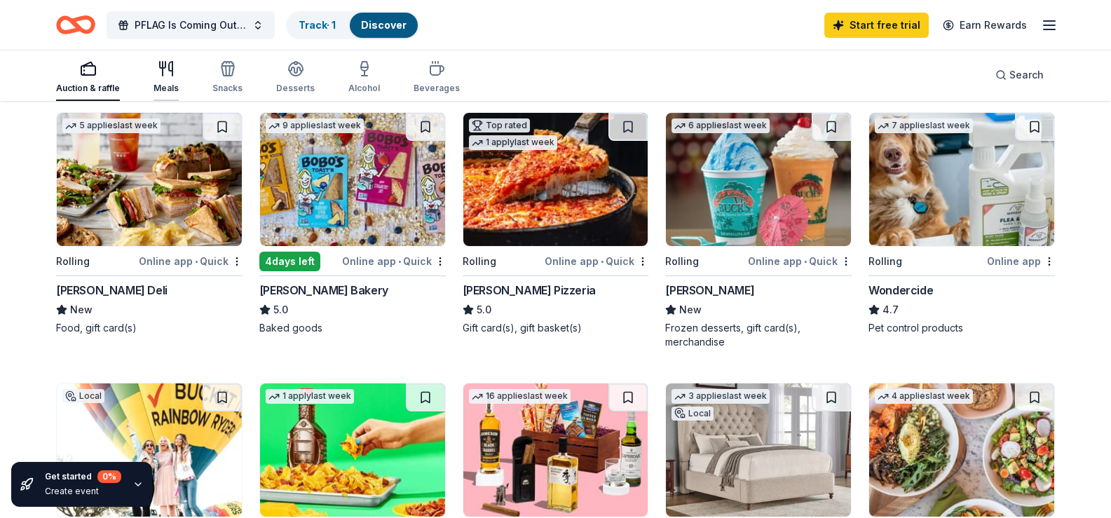
click at [170, 76] on icon "button" at bounding box center [166, 68] width 17 height 17
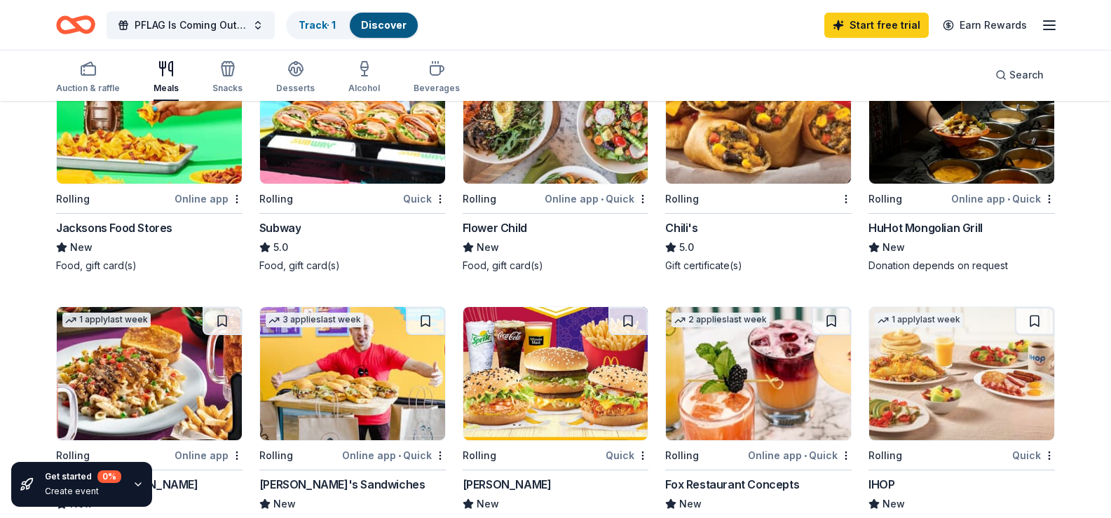
scroll to position [701, 0]
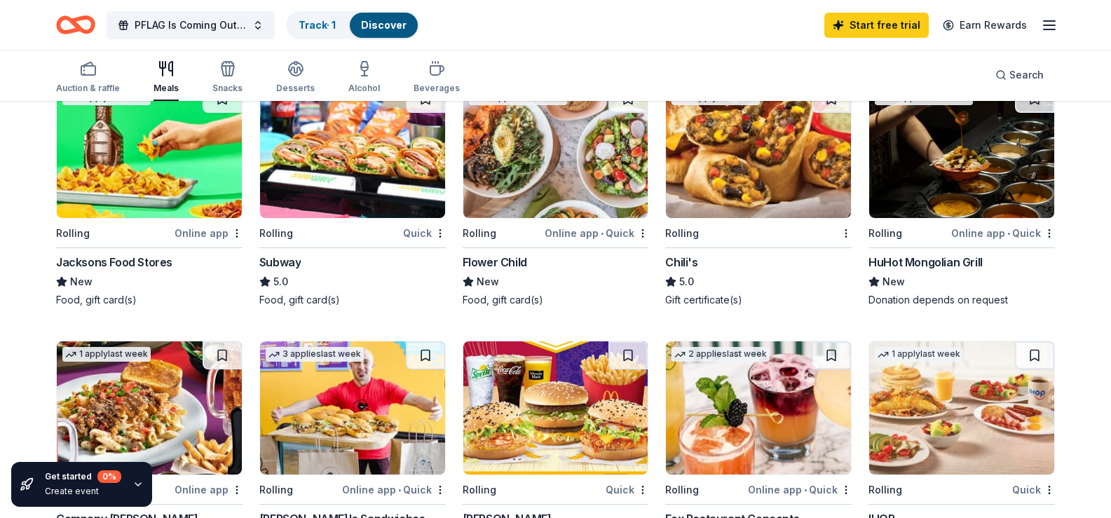
click at [743, 218] on img at bounding box center [758, 151] width 185 height 133
click at [412, 242] on div "Quick" at bounding box center [424, 233] width 43 height 18
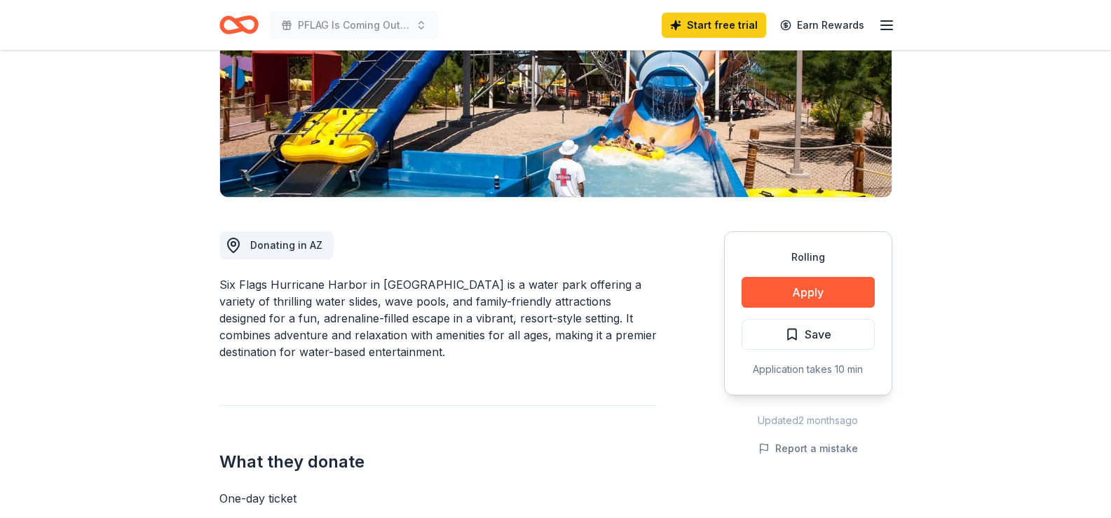
scroll to position [233, 0]
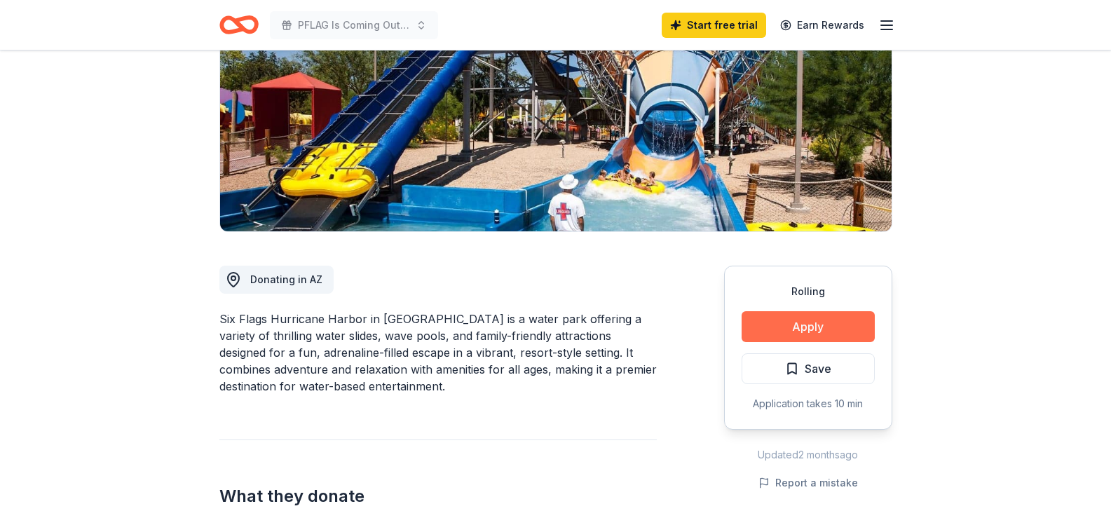
click at [823, 311] on button "Apply" at bounding box center [807, 326] width 133 height 31
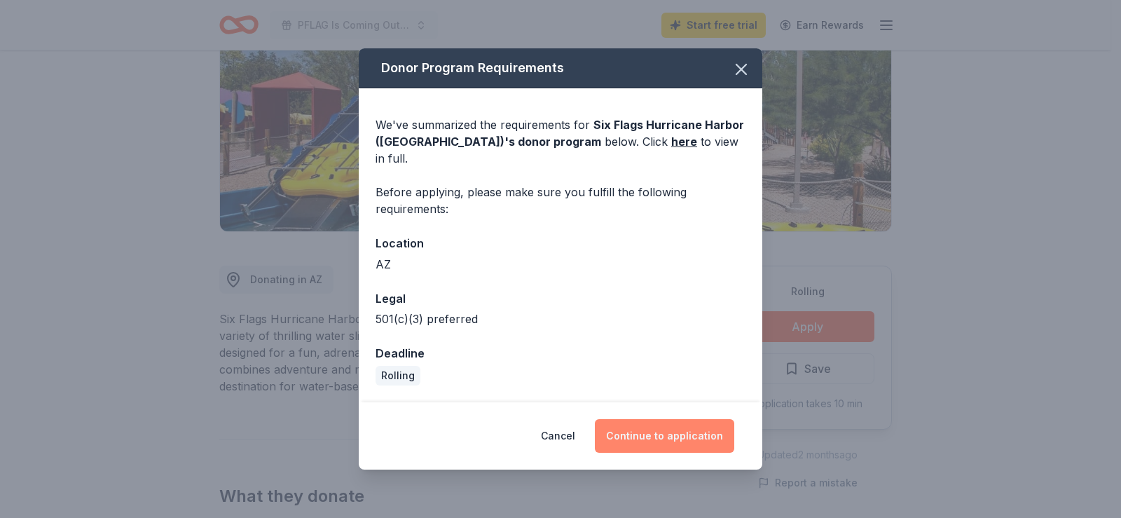
click at [677, 423] on button "Continue to application" at bounding box center [664, 436] width 139 height 34
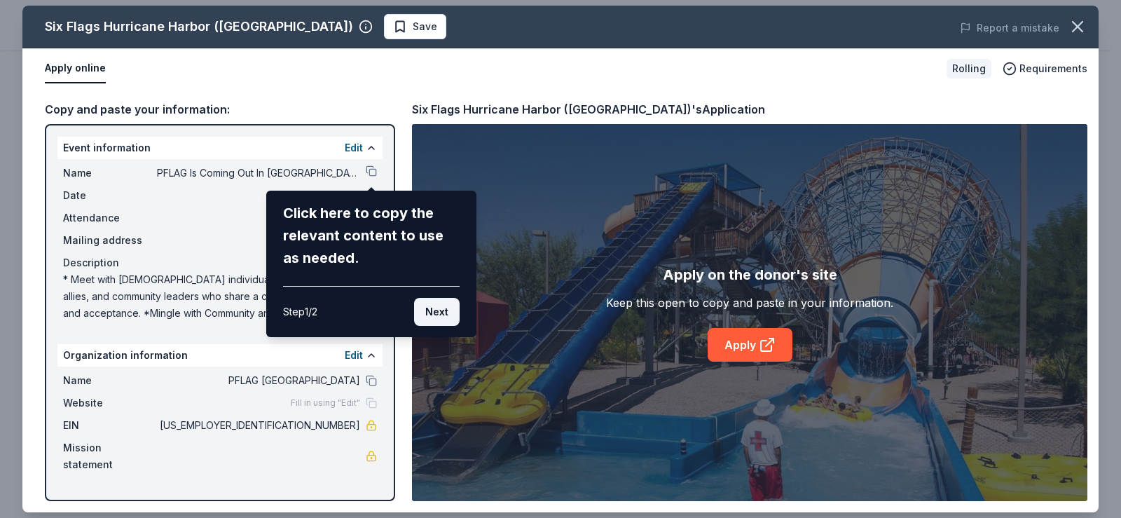
click at [429, 311] on button "Next" at bounding box center [437, 312] width 46 height 28
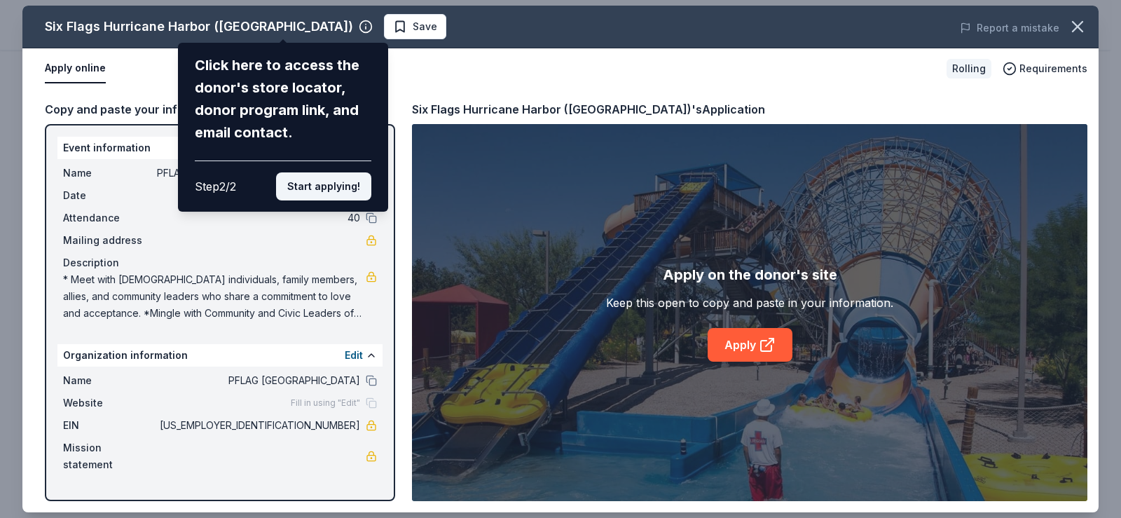
click at [327, 190] on button "Start applying!" at bounding box center [323, 186] width 95 height 28
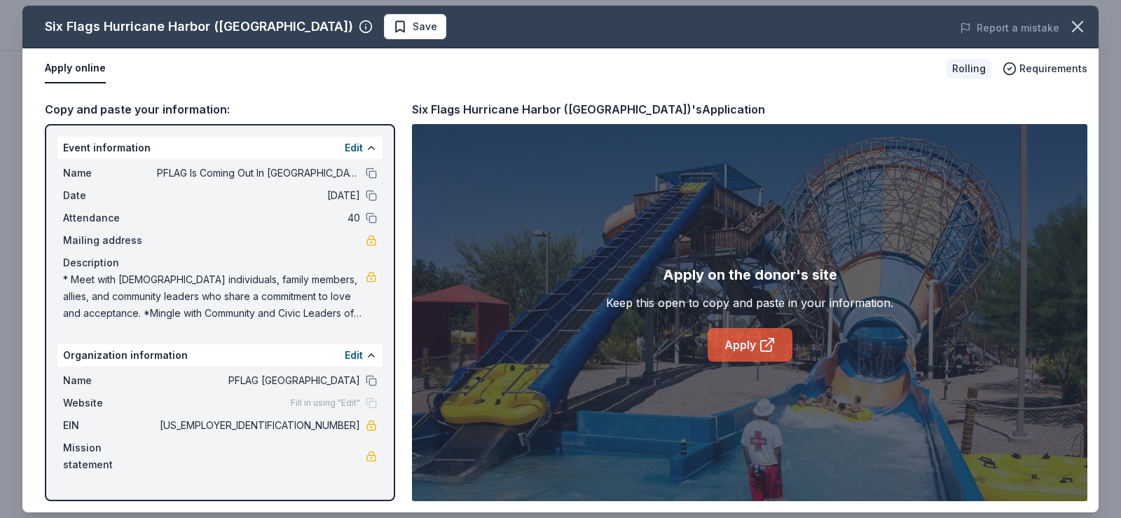
click at [744, 342] on link "Apply" at bounding box center [750, 345] width 85 height 34
click at [393, 33] on span "Save" at bounding box center [415, 26] width 44 height 17
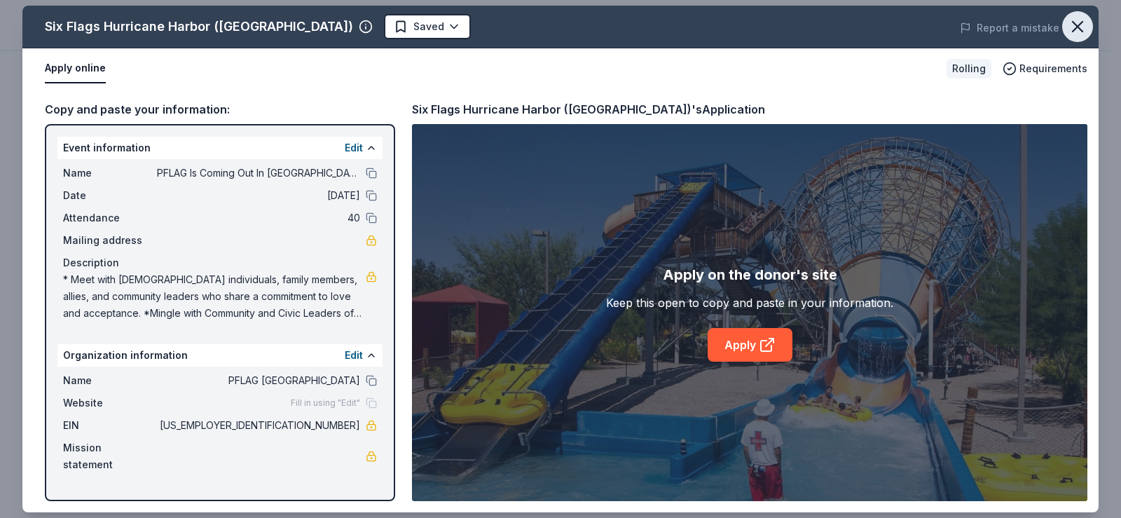
click at [1080, 27] on icon "button" at bounding box center [1078, 27] width 20 height 20
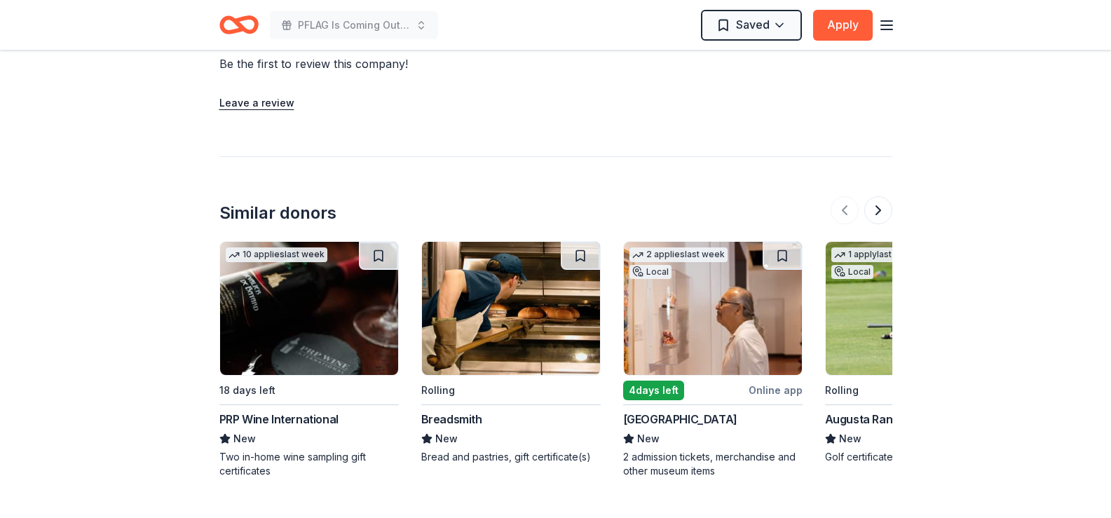
scroll to position [1284, 0]
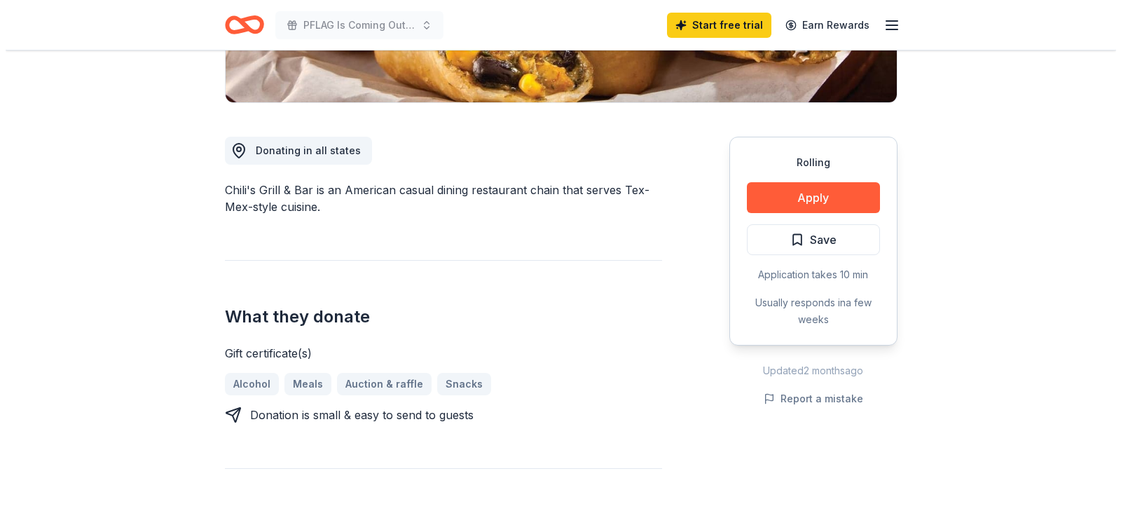
scroll to position [350, 0]
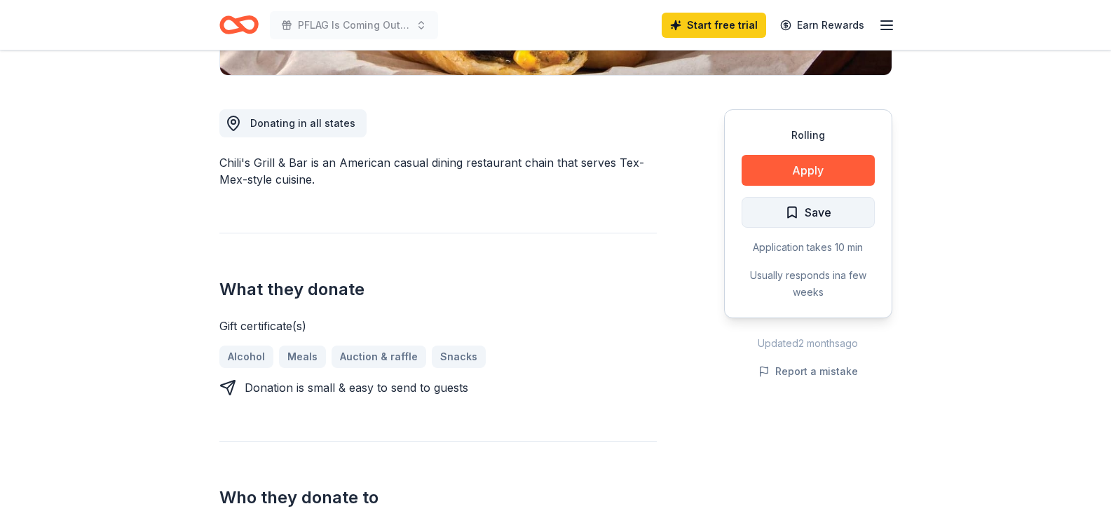
click at [800, 217] on span "Save" at bounding box center [808, 212] width 46 height 18
click at [806, 177] on button "Apply" at bounding box center [807, 170] width 133 height 31
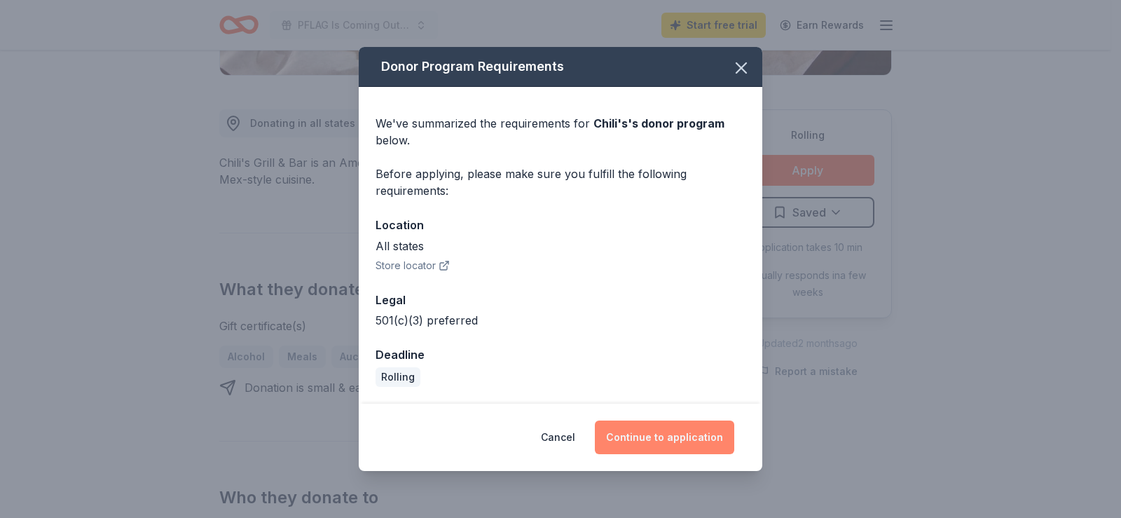
click at [662, 432] on button "Continue to application" at bounding box center [664, 437] width 139 height 34
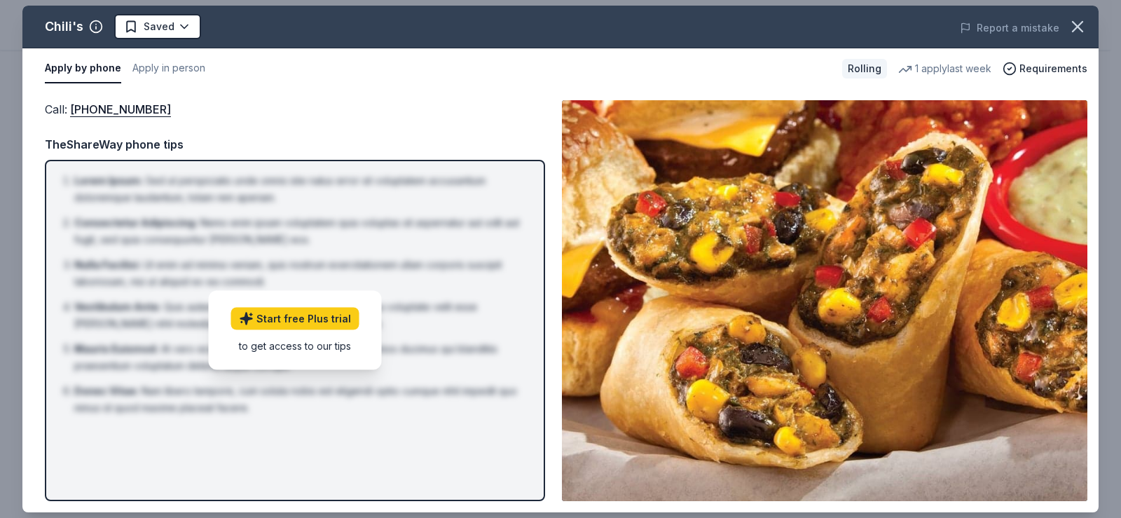
click at [417, 347] on li "Mauris Euismod : At vero eos et accusamus et iusto odio dignissimos ducimus qui…" at bounding box center [299, 358] width 450 height 34
click at [289, 318] on link "Start free Plus trial" at bounding box center [295, 319] width 128 height 22
click at [294, 320] on link "Start free Plus trial" at bounding box center [295, 319] width 128 height 22
click at [172, 64] on button "Apply in person" at bounding box center [168, 68] width 73 height 29
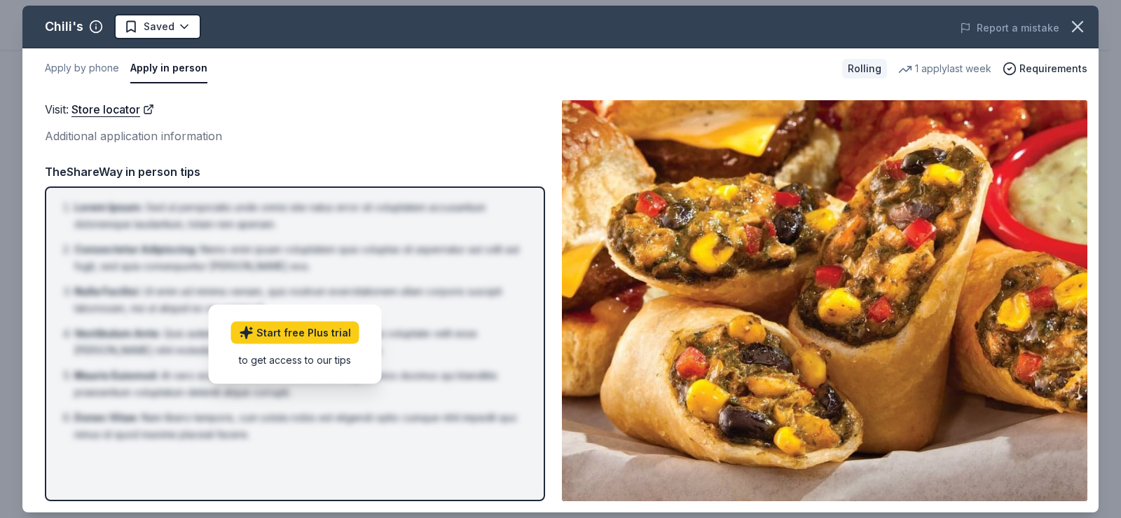
drag, startPoint x: 280, startPoint y: 357, endPoint x: 287, endPoint y: 361, distance: 8.5
click at [280, 359] on div "to get access to our tips" at bounding box center [295, 359] width 128 height 15
click at [133, 111] on link "Store locator" at bounding box center [112, 109] width 83 height 18
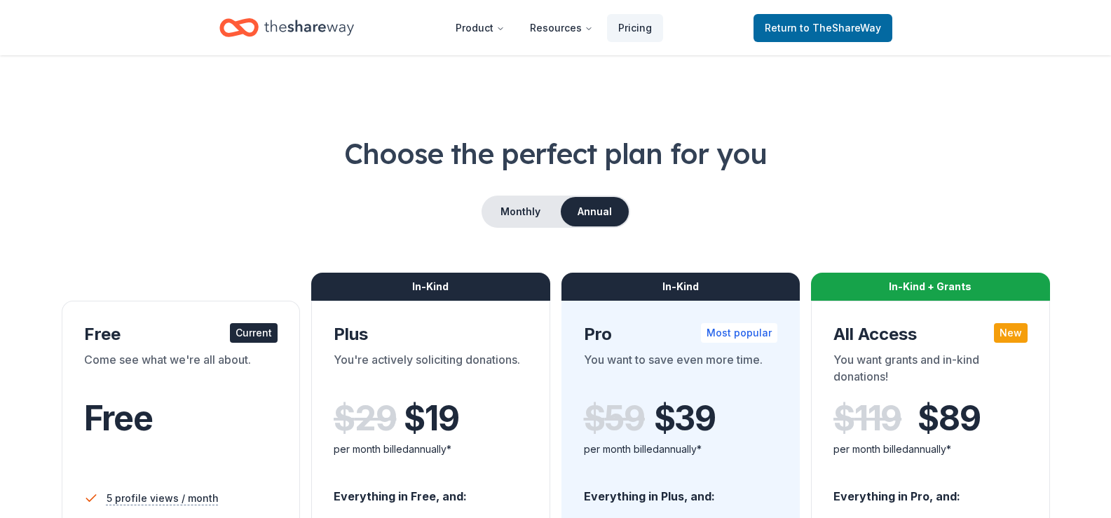
click at [114, 397] on span "Free" at bounding box center [118, 417] width 69 height 41
click at [249, 332] on div "Current" at bounding box center [254, 333] width 48 height 20
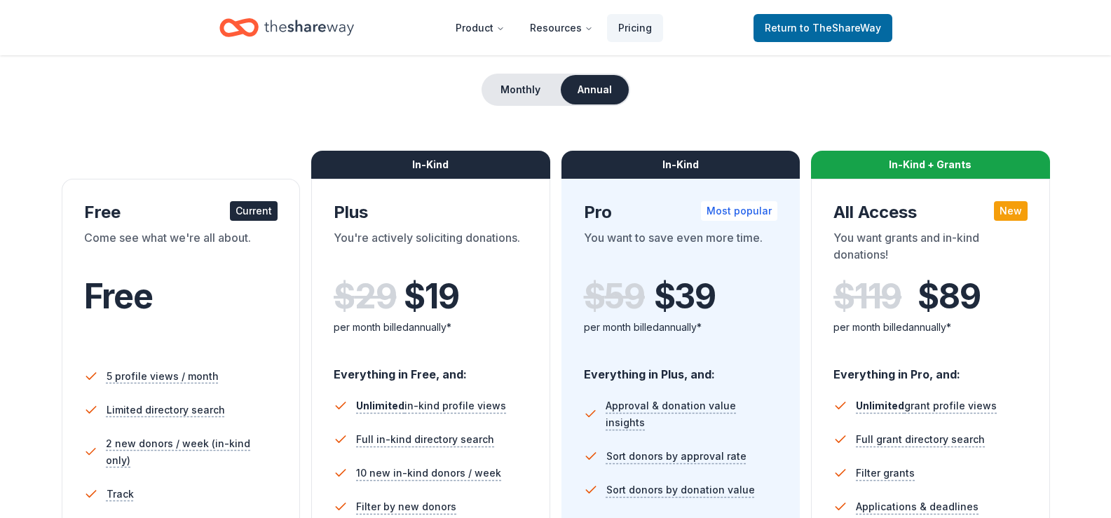
scroll to position [117, 0]
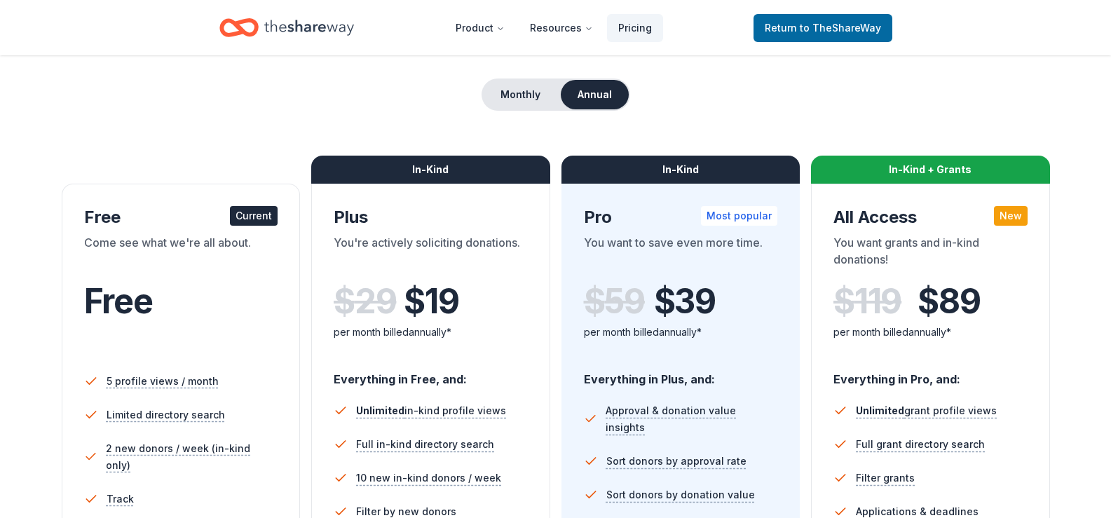
click at [437, 292] on span "$ 19" at bounding box center [431, 301] width 55 height 39
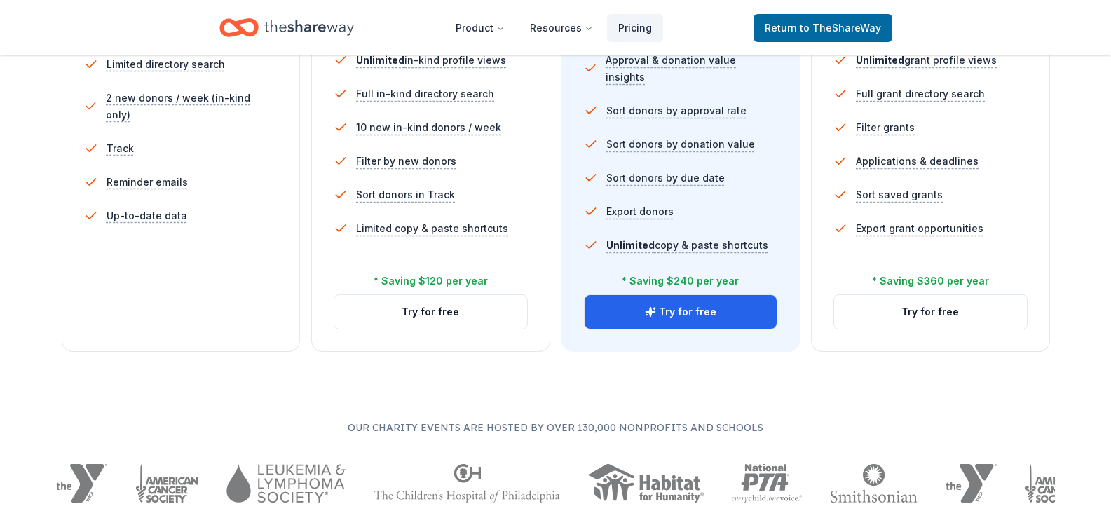
scroll to position [350, 0]
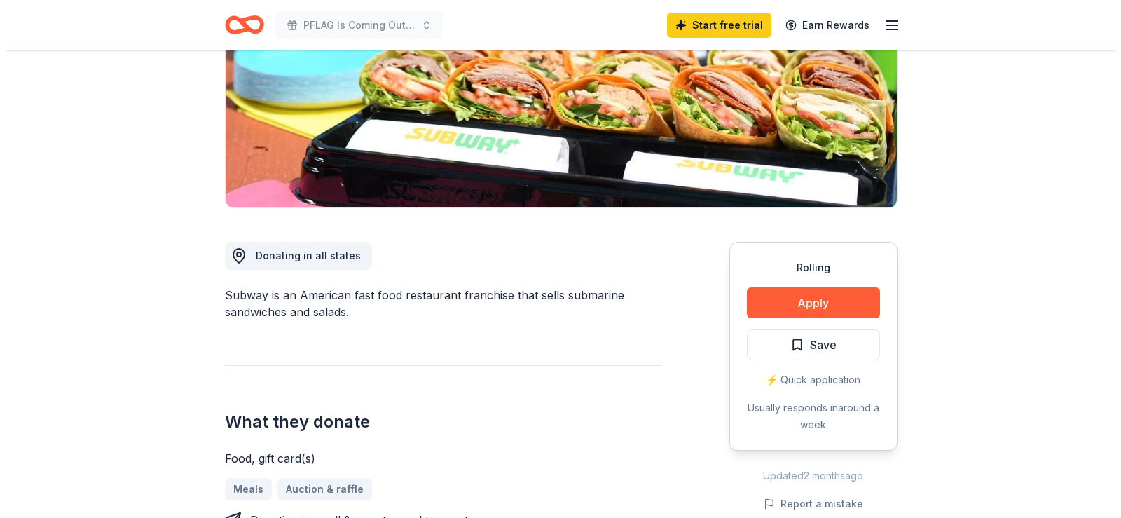
scroll to position [233, 0]
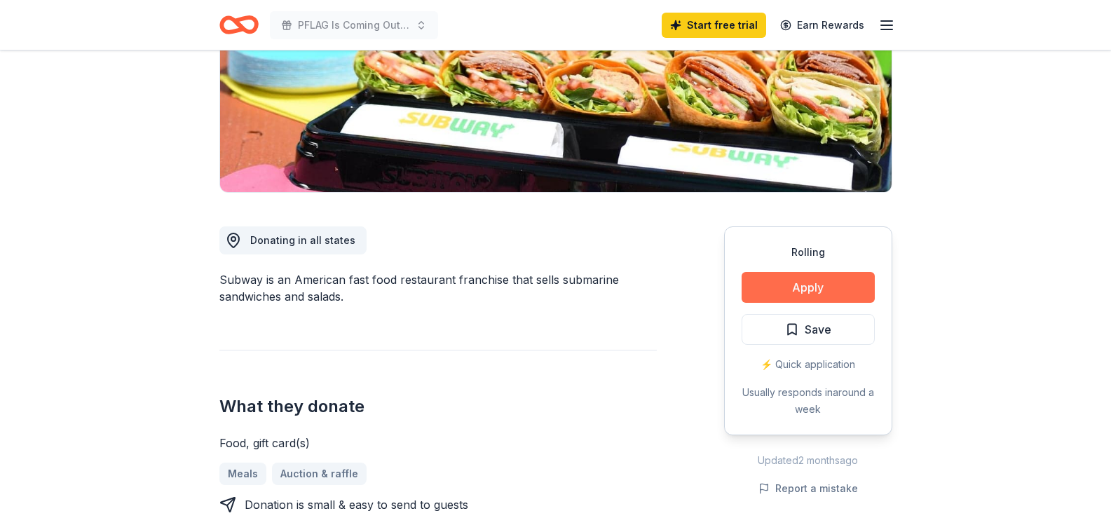
click at [788, 289] on button "Apply" at bounding box center [807, 287] width 133 height 31
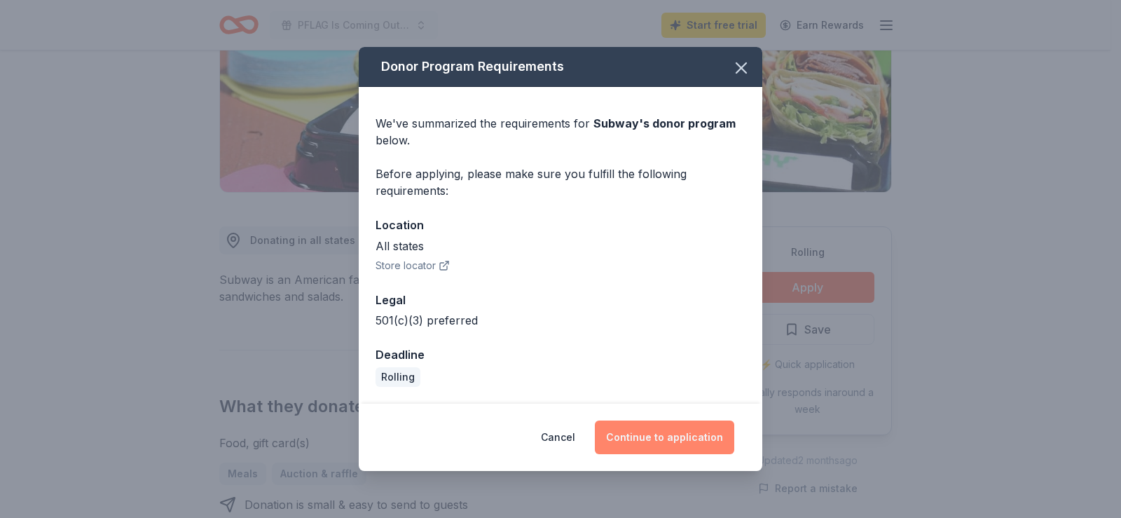
click at [645, 440] on button "Continue to application" at bounding box center [664, 437] width 139 height 34
